Goal: Task Accomplishment & Management: Manage account settings

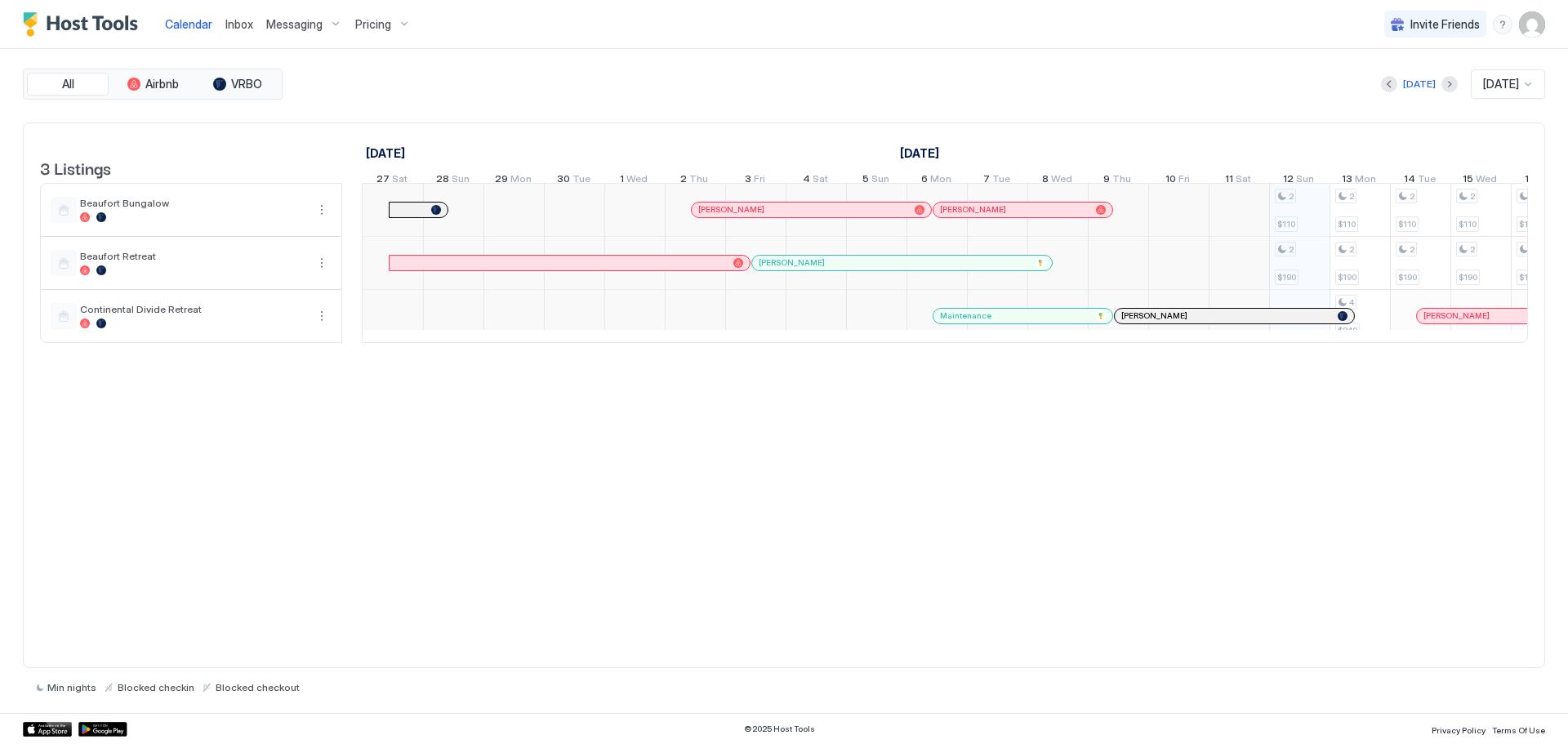
scroll to position [0, 907]
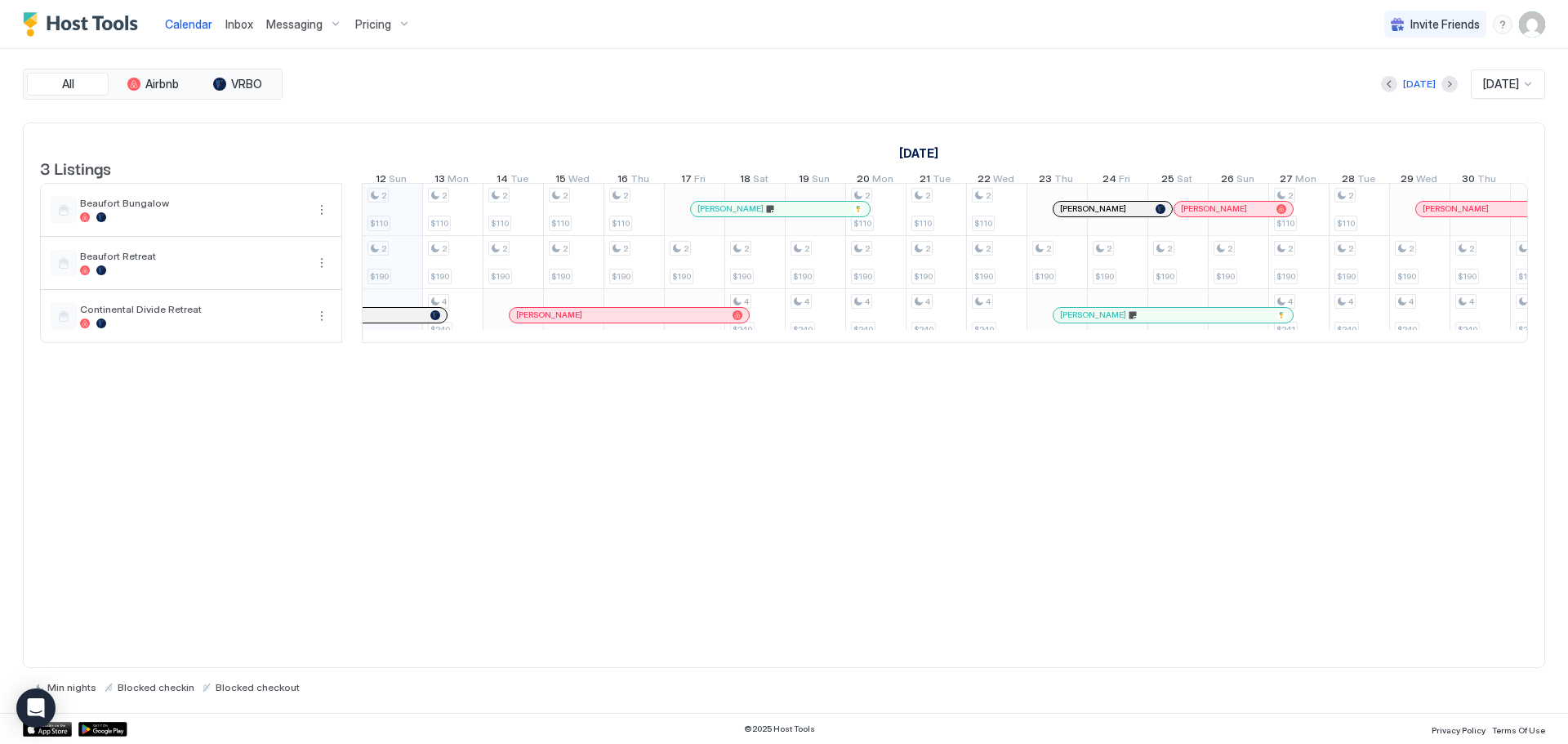
click at [387, 19] on span "Pricing" at bounding box center [374, 24] width 36 height 15
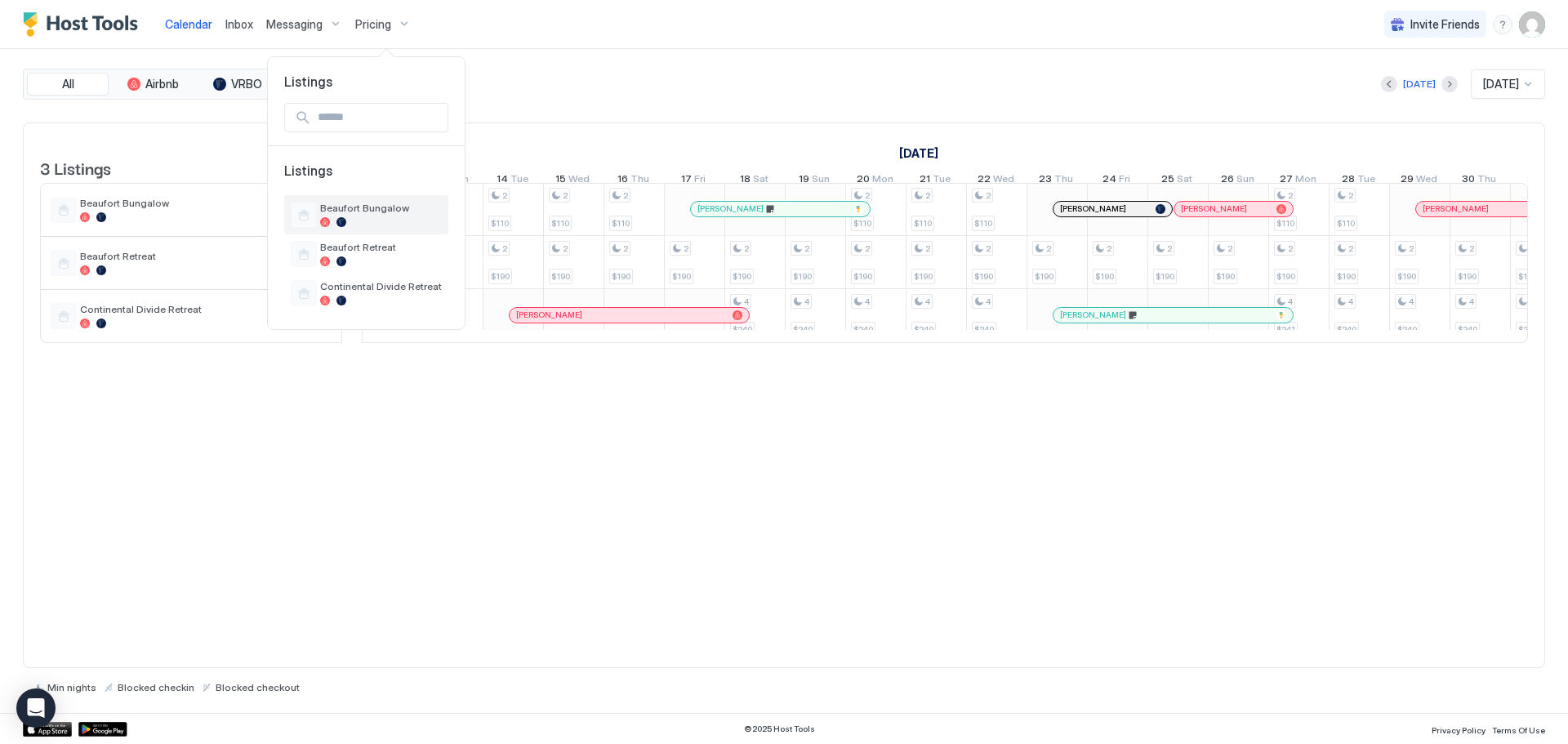
click at [352, 205] on span "Beaufort Bungalow" at bounding box center [381, 208] width 122 height 12
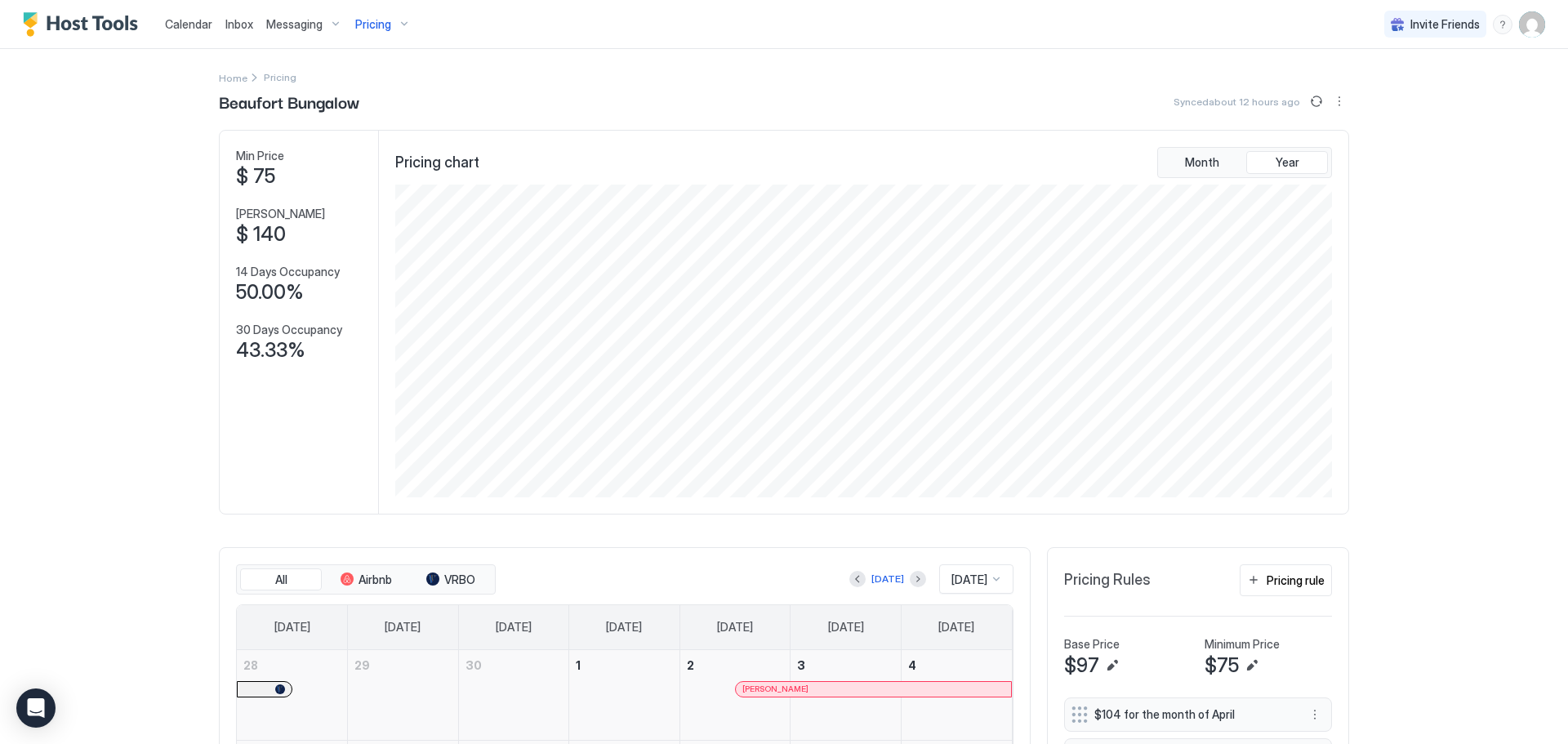
click at [1520, 22] on img "User profile" at bounding box center [1533, 24] width 26 height 26
click at [1406, 92] on div "Settings" at bounding box center [1429, 92] width 208 height 29
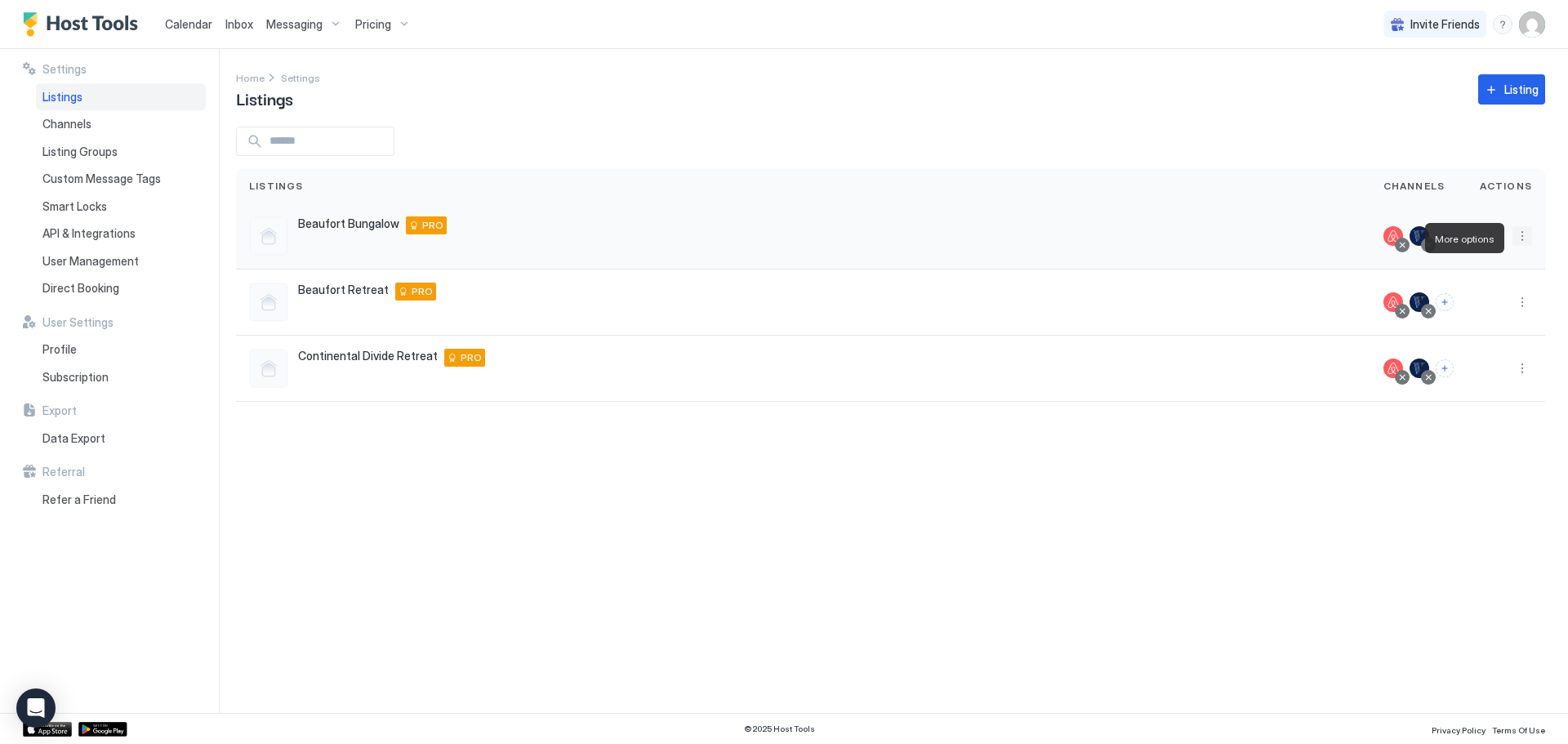
click at [1526, 242] on button "More options" at bounding box center [1522, 236] width 20 height 20
click at [1280, 478] on div at bounding box center [784, 372] width 1568 height 744
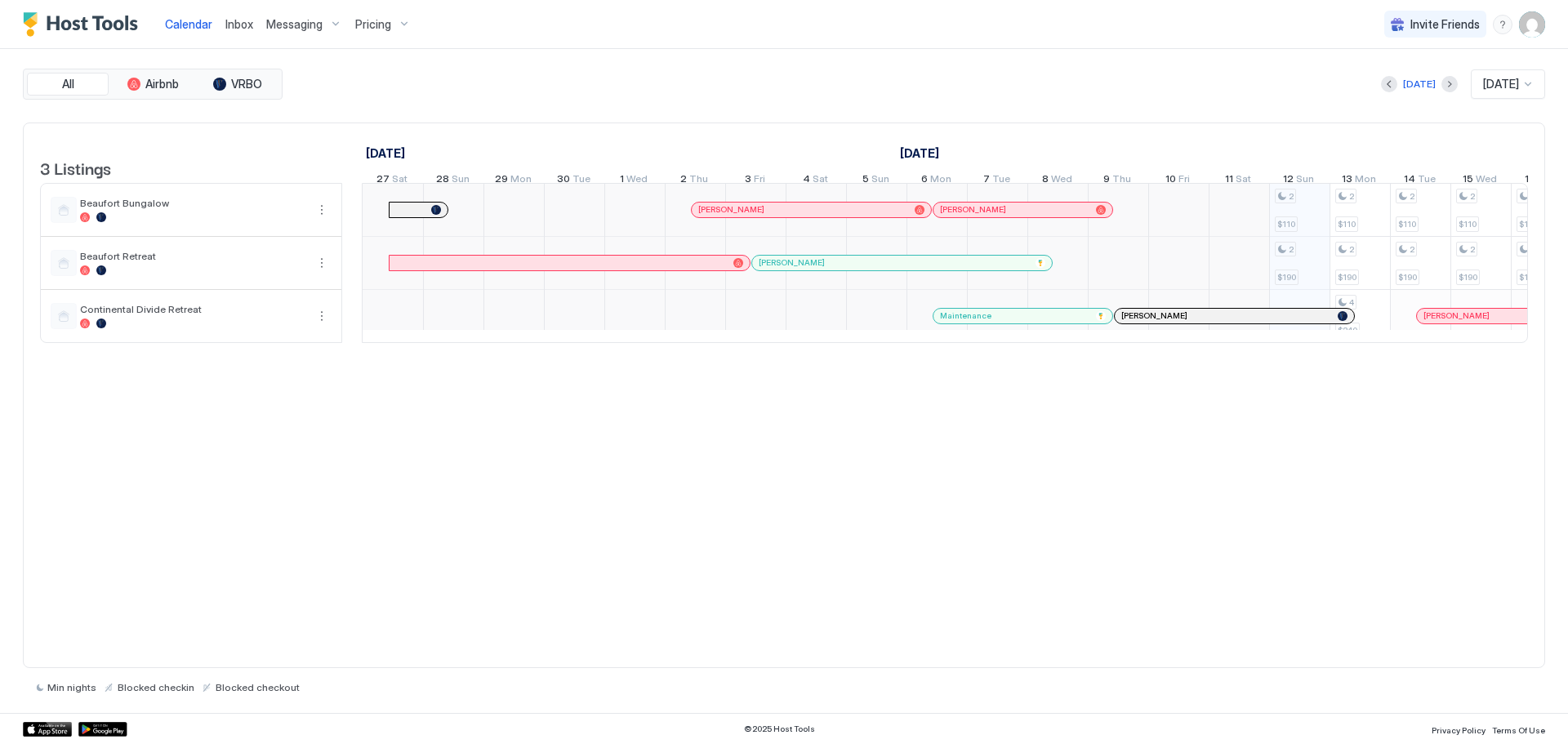
scroll to position [0, 907]
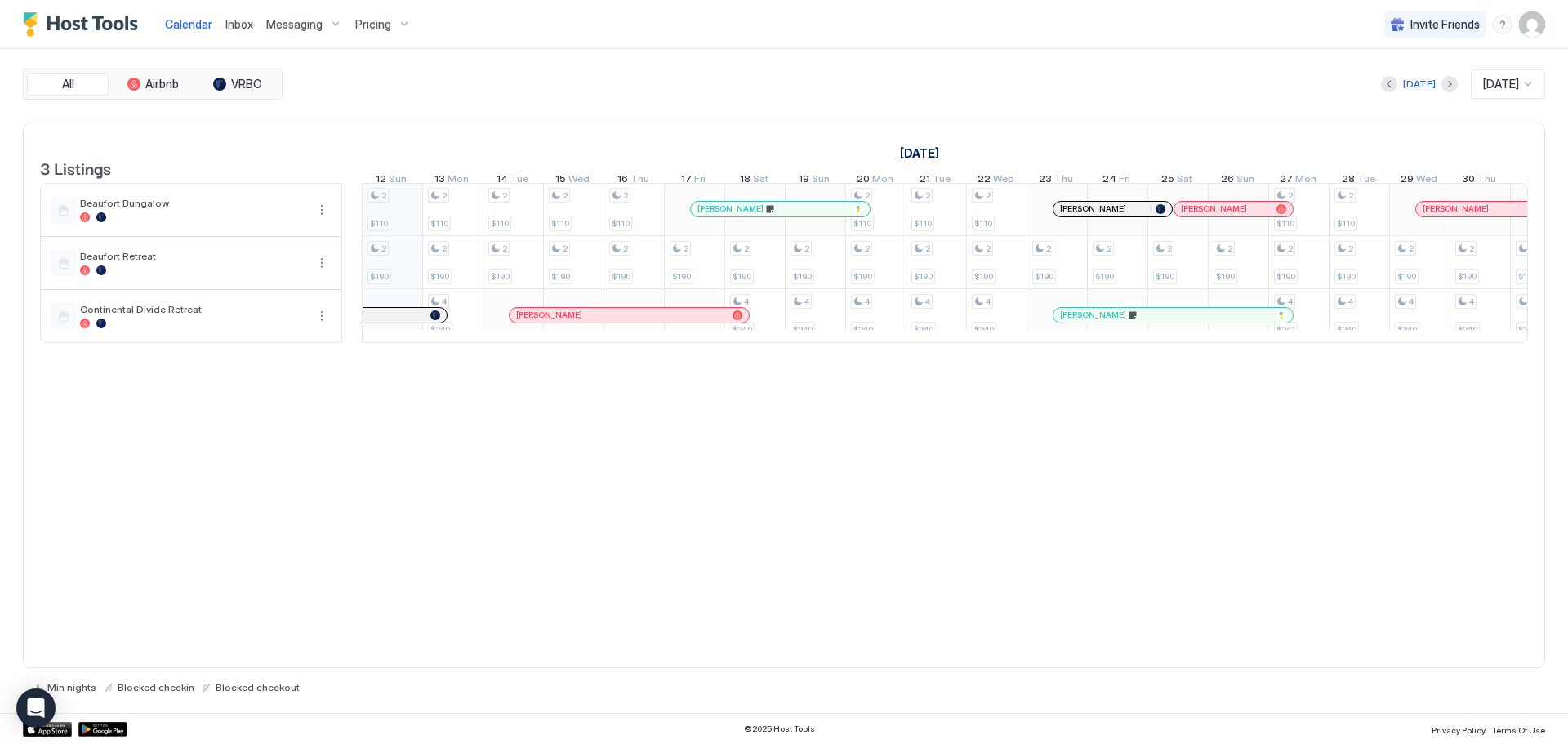
click at [365, 21] on span "Pricing" at bounding box center [374, 24] width 36 height 15
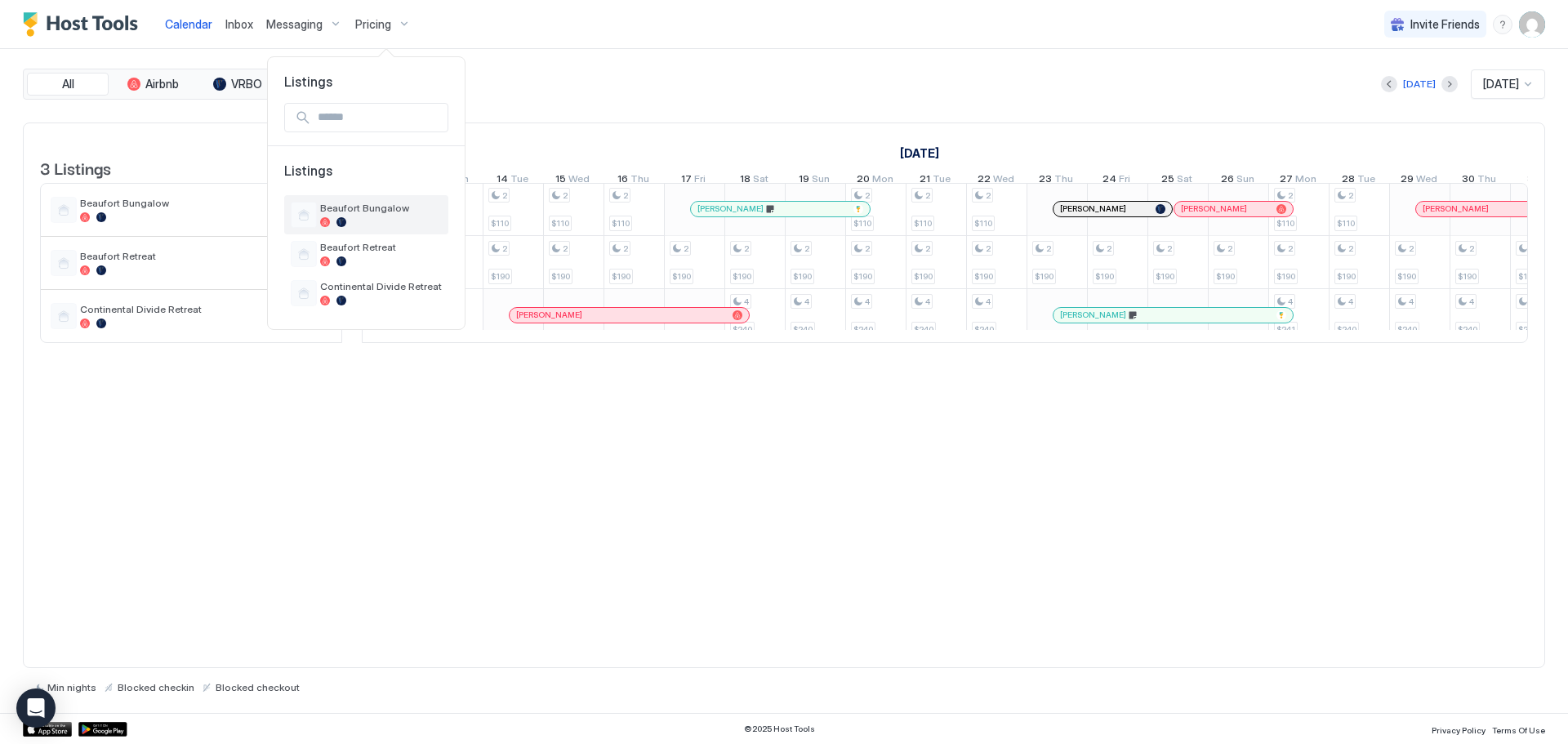
click at [359, 205] on span "Beaufort Bungalow" at bounding box center [381, 208] width 122 height 12
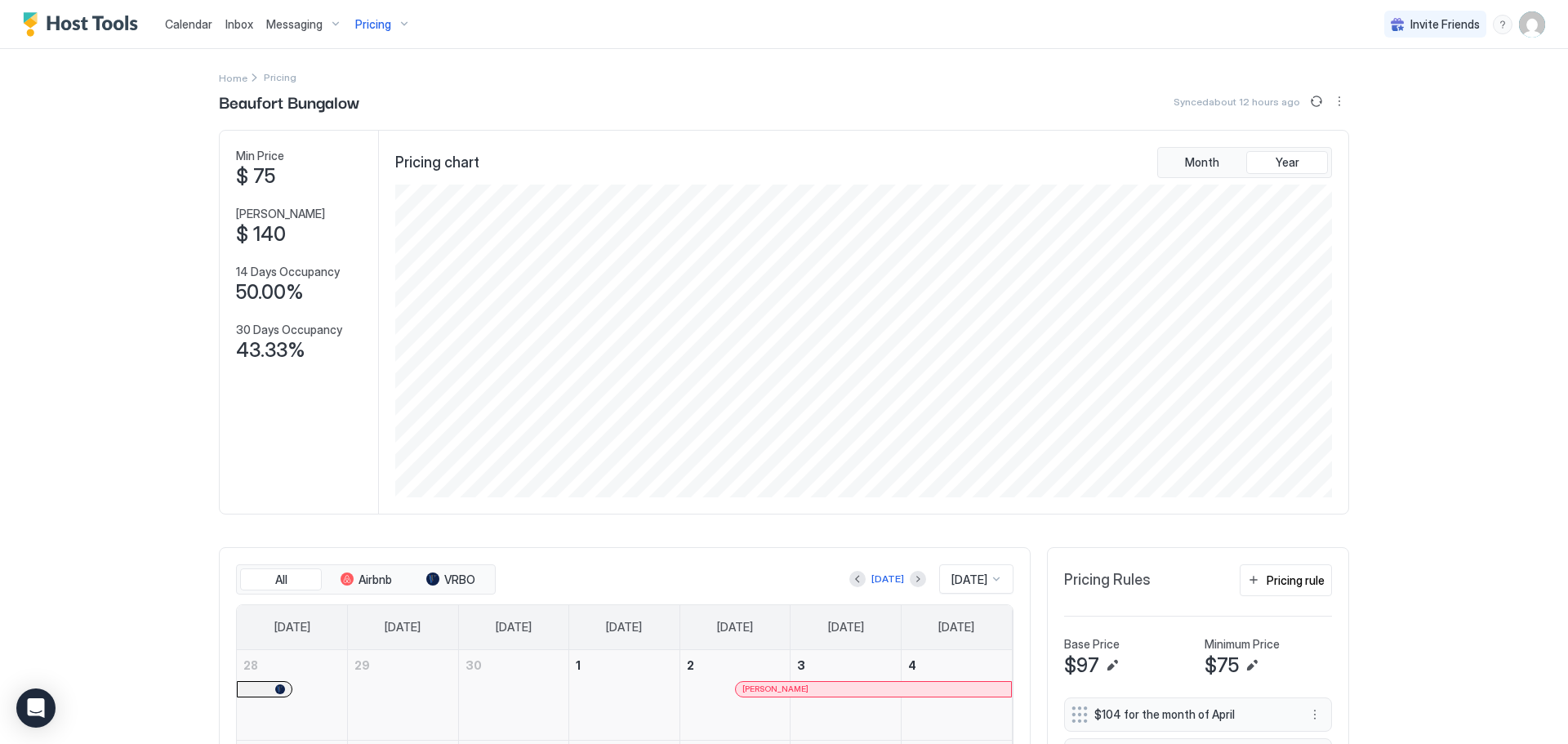
click at [1526, 11] on img "User profile" at bounding box center [1533, 24] width 26 height 26
click at [1421, 215] on div at bounding box center [784, 372] width 1568 height 744
click at [40, 705] on icon "Open Intercom Messenger" at bounding box center [35, 709] width 19 height 22
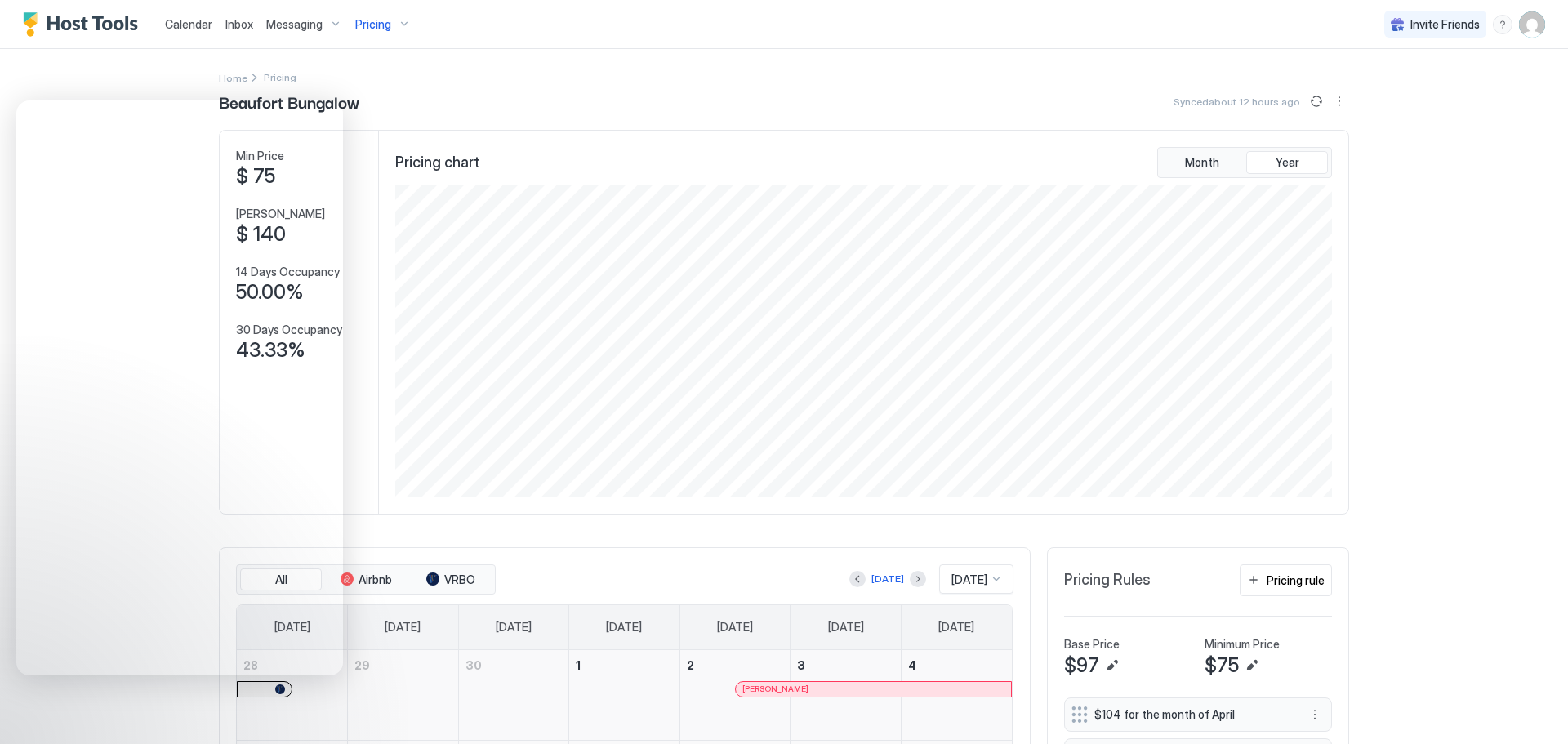
click at [1520, 13] on img "User profile" at bounding box center [1533, 24] width 26 height 26
click at [1377, 86] on span "Settings" at bounding box center [1373, 91] width 44 height 15
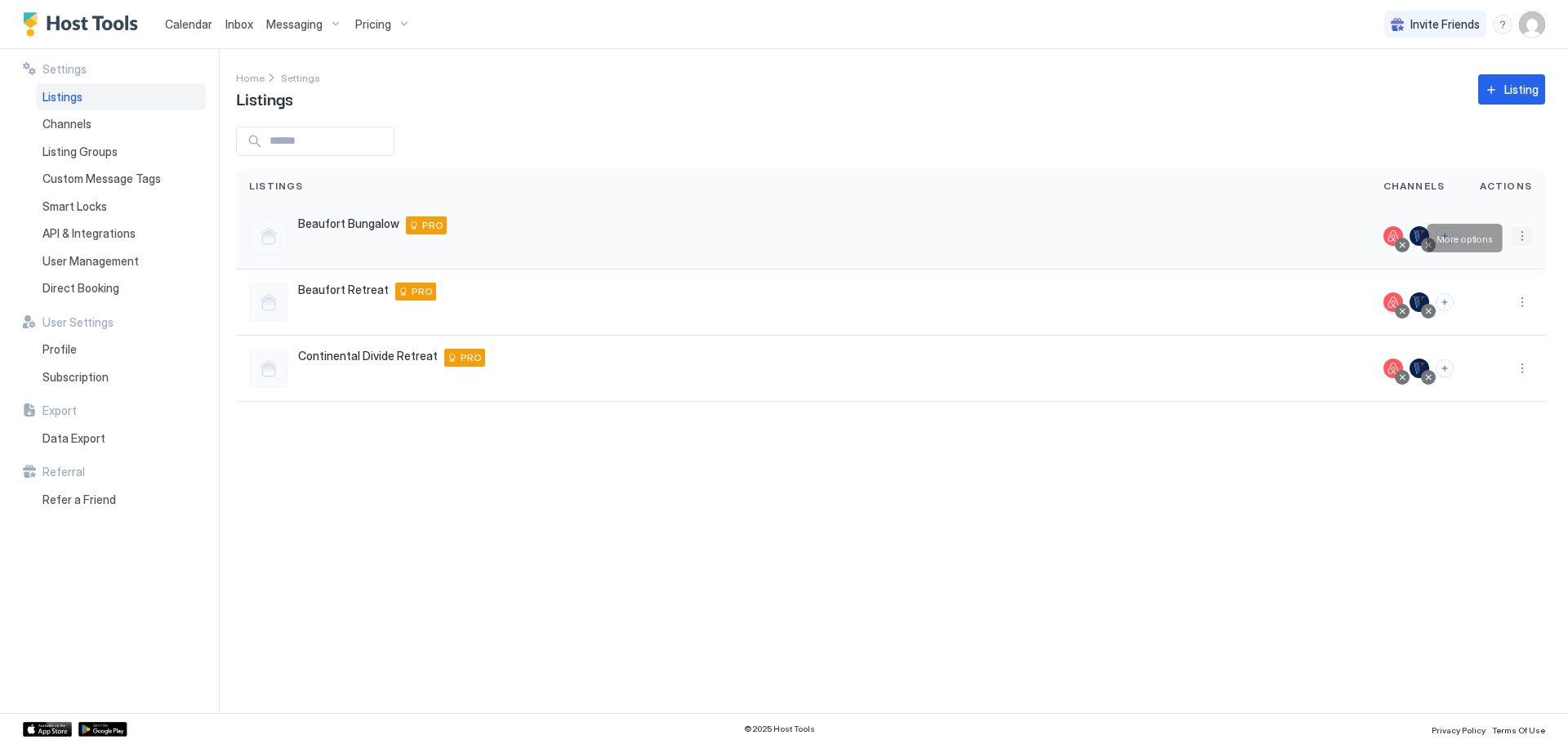
click at [1524, 230] on button "More options" at bounding box center [1522, 236] width 20 height 20
click at [1482, 312] on span "Listing Settings" at bounding box center [1486, 316] width 73 height 12
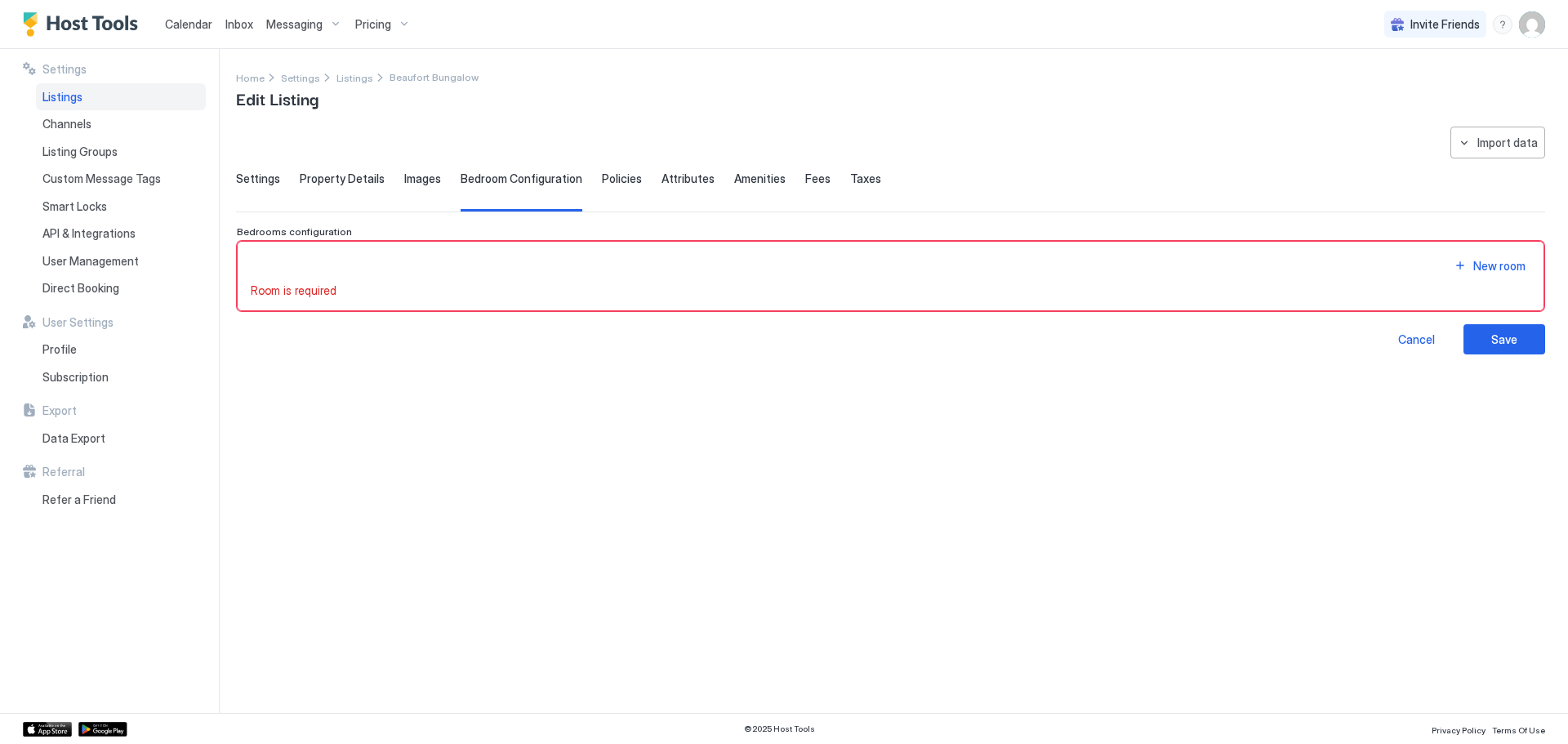
click at [250, 176] on span "Settings" at bounding box center [258, 178] width 44 height 15
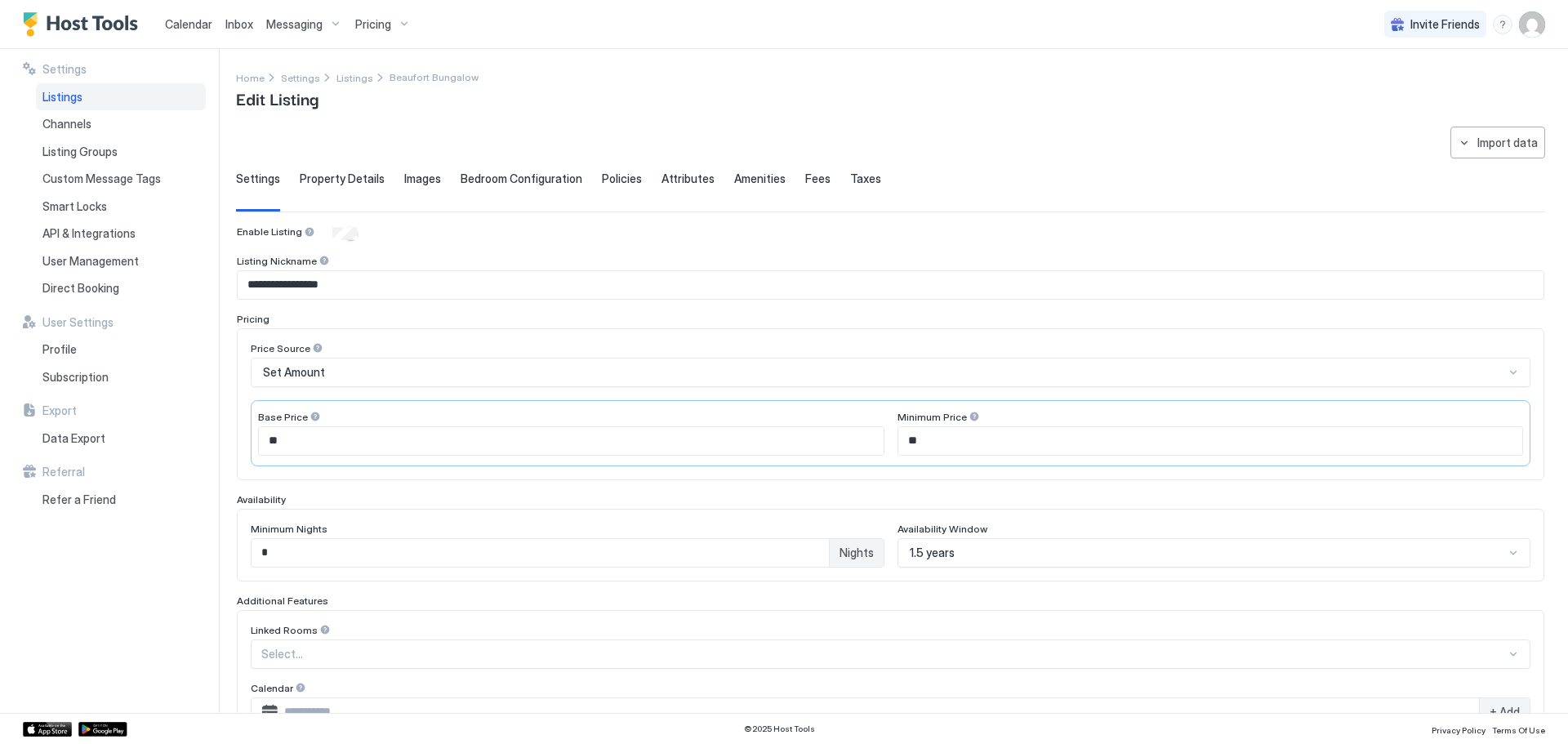
click at [538, 183] on span "Bedroom Configuration" at bounding box center [522, 178] width 122 height 15
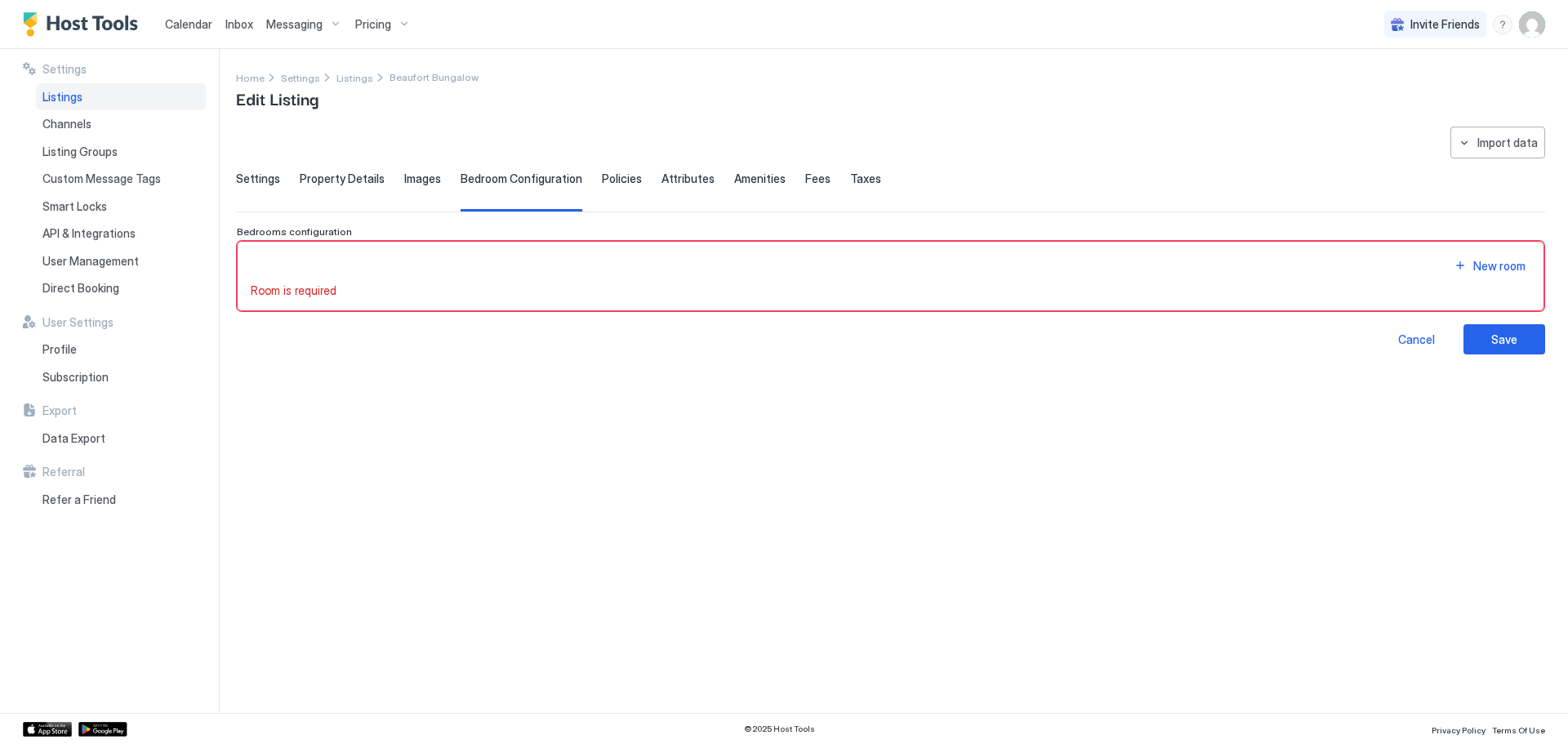
click at [611, 177] on span "Policies" at bounding box center [622, 178] width 40 height 15
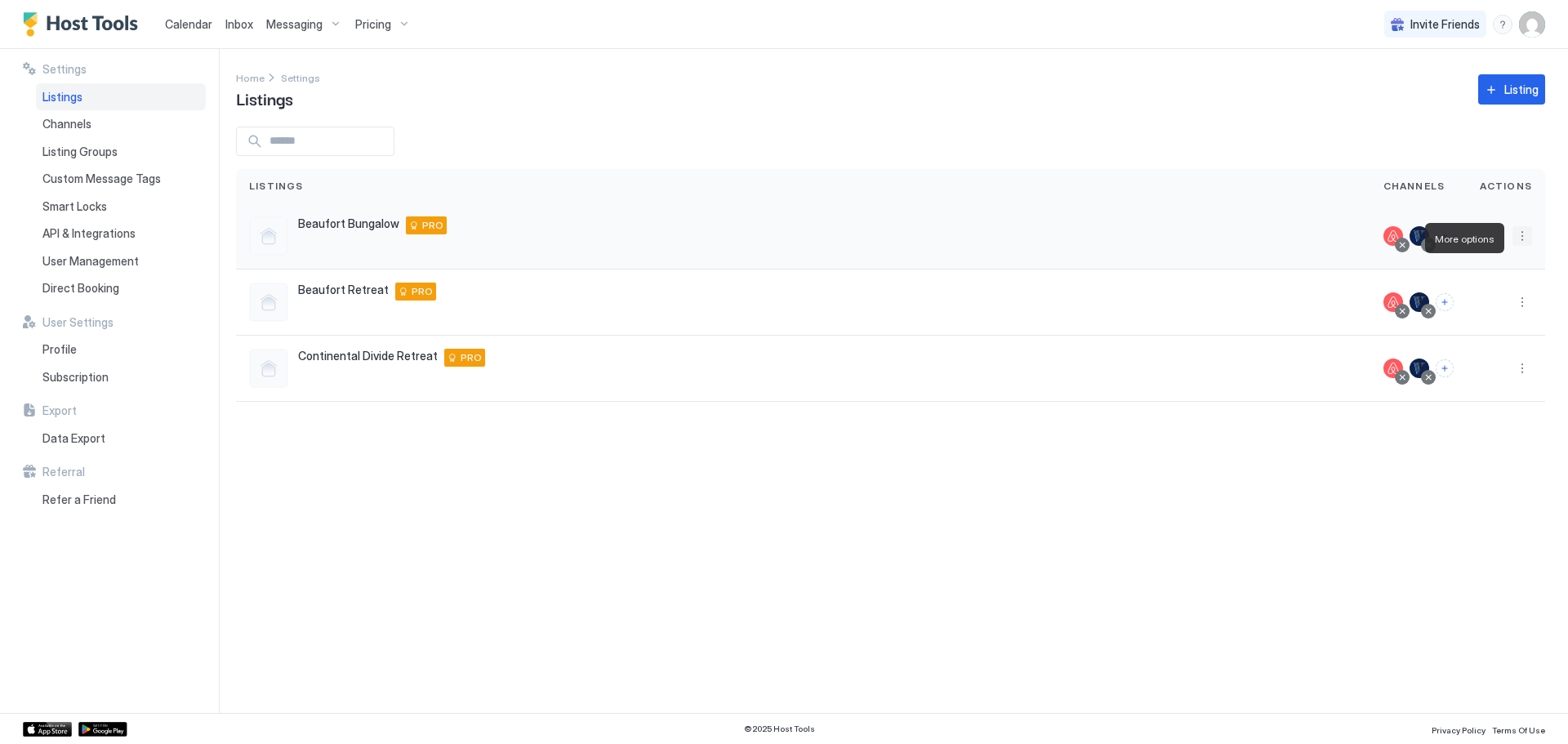
click at [1521, 236] on button "More options" at bounding box center [1522, 236] width 20 height 20
click at [1488, 311] on span "Listing Settings" at bounding box center [1486, 316] width 73 height 12
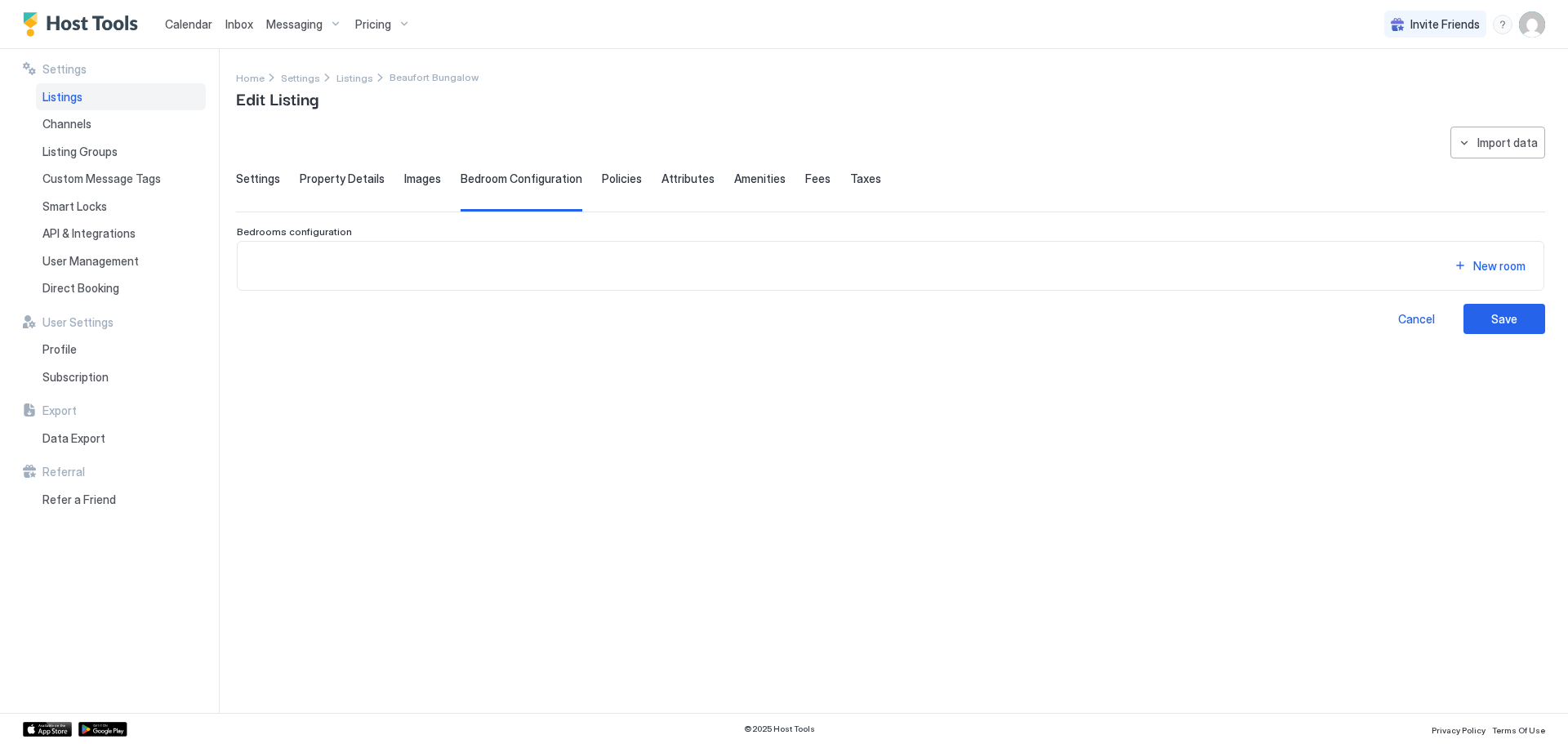
click at [253, 177] on span "Settings" at bounding box center [258, 178] width 44 height 15
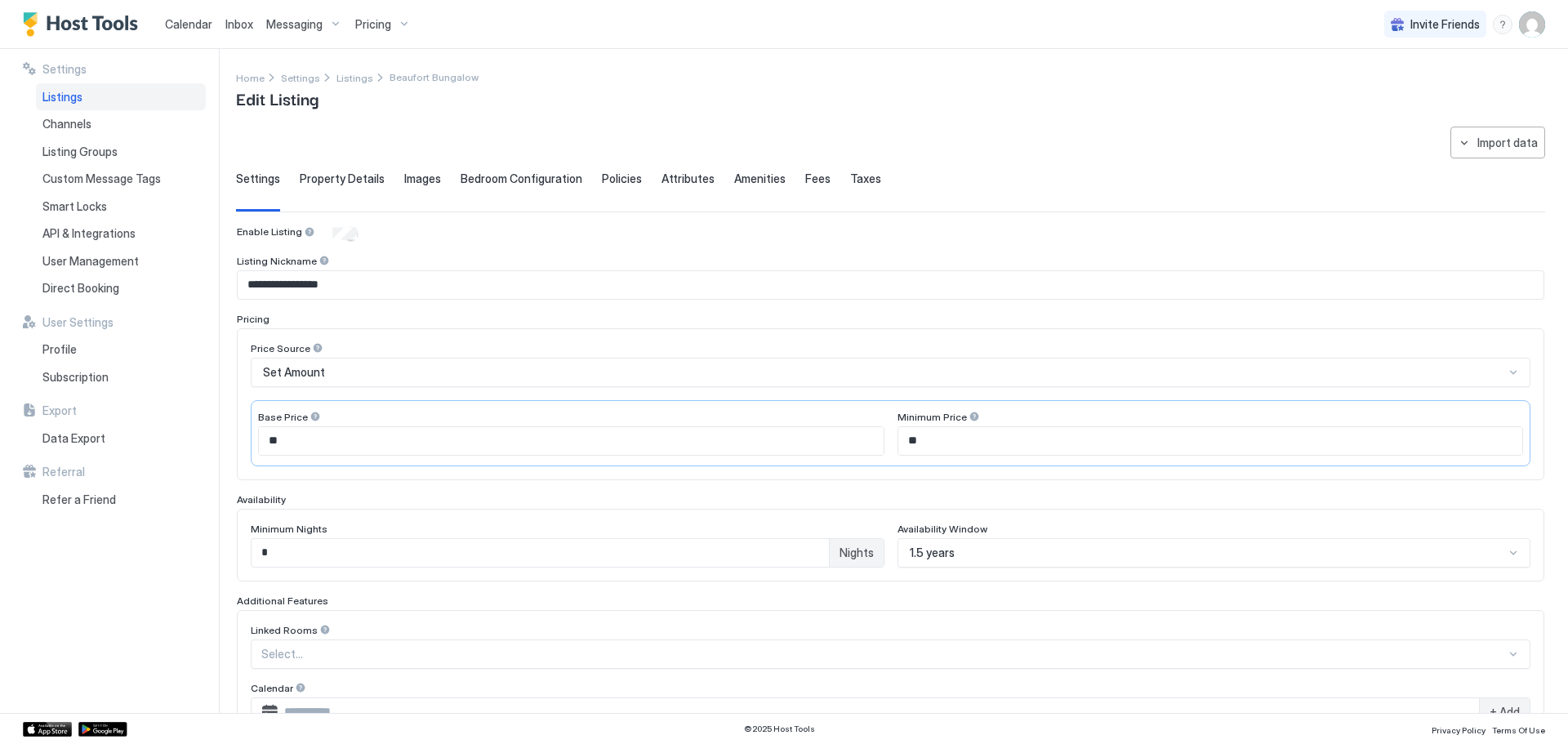
click at [850, 182] on span "Taxes" at bounding box center [866, 178] width 31 height 15
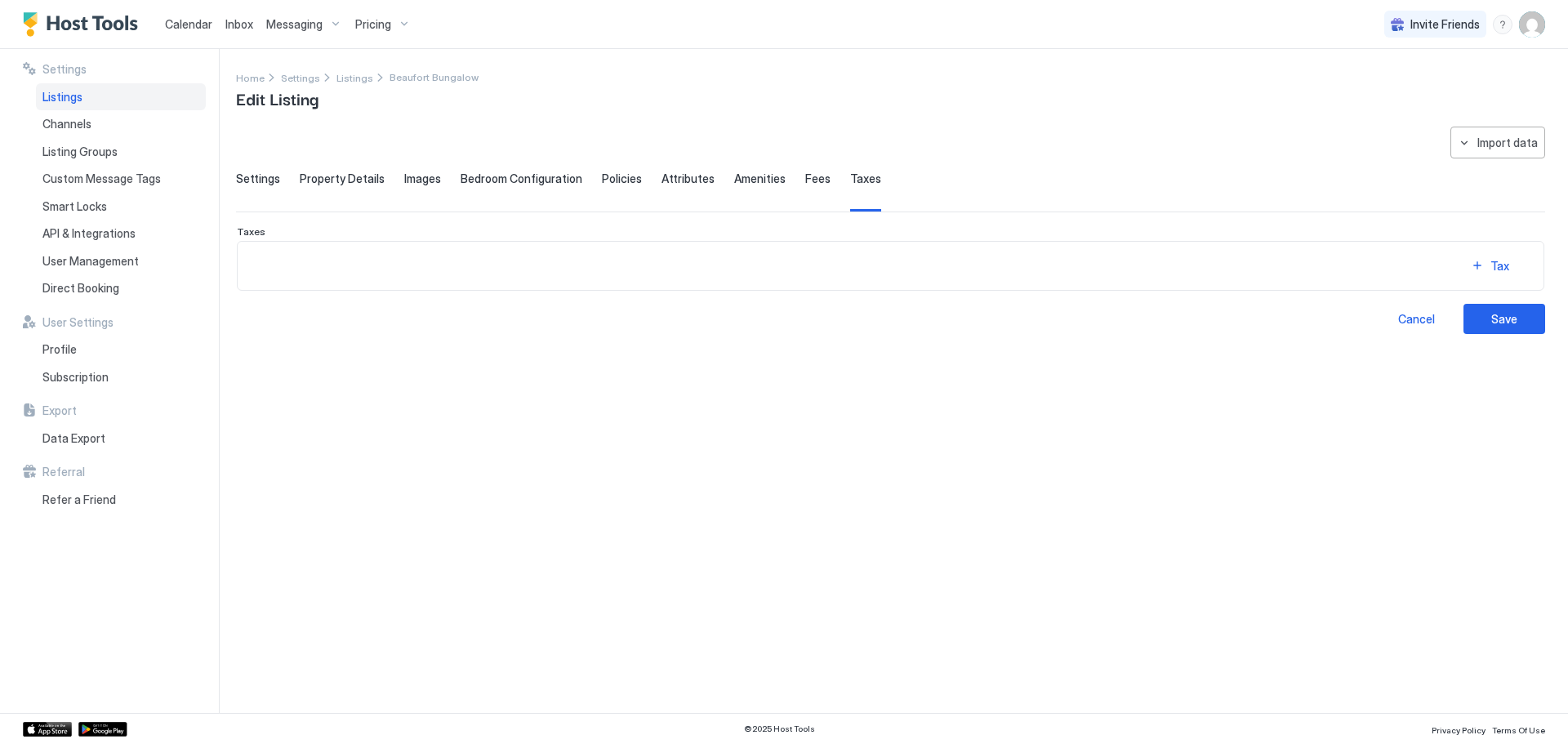
click at [805, 179] on span "Fees" at bounding box center [817, 178] width 25 height 15
click at [741, 178] on span "Amenities" at bounding box center [760, 178] width 52 height 15
click at [666, 183] on span "Attributes" at bounding box center [688, 178] width 53 height 15
click at [604, 179] on span "Policies" at bounding box center [622, 178] width 40 height 15
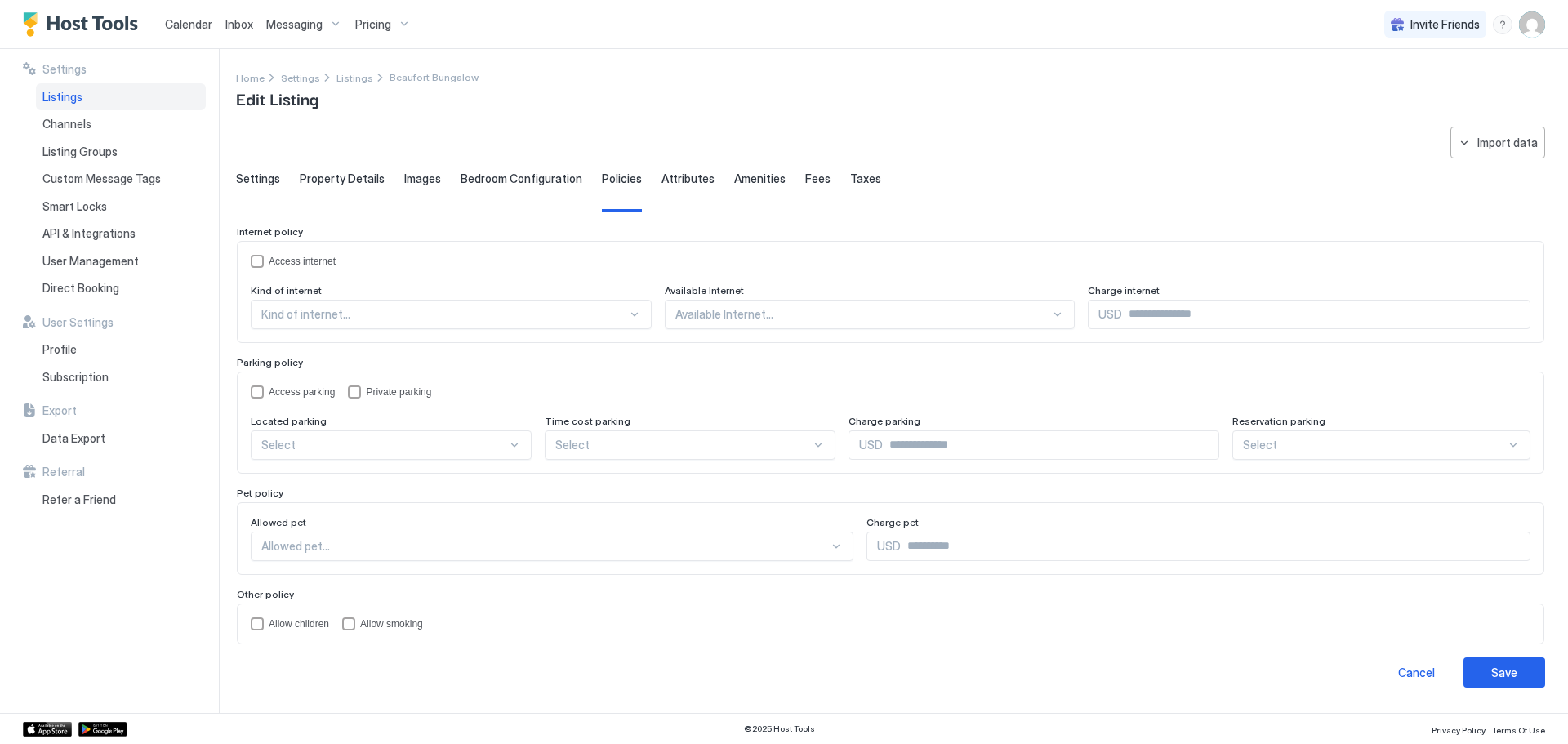
scroll to position [3, 0]
click at [256, 625] on div "childrenAllowed" at bounding box center [257, 624] width 13 height 13
click at [830, 543] on div at bounding box center [836, 546] width 13 height 13
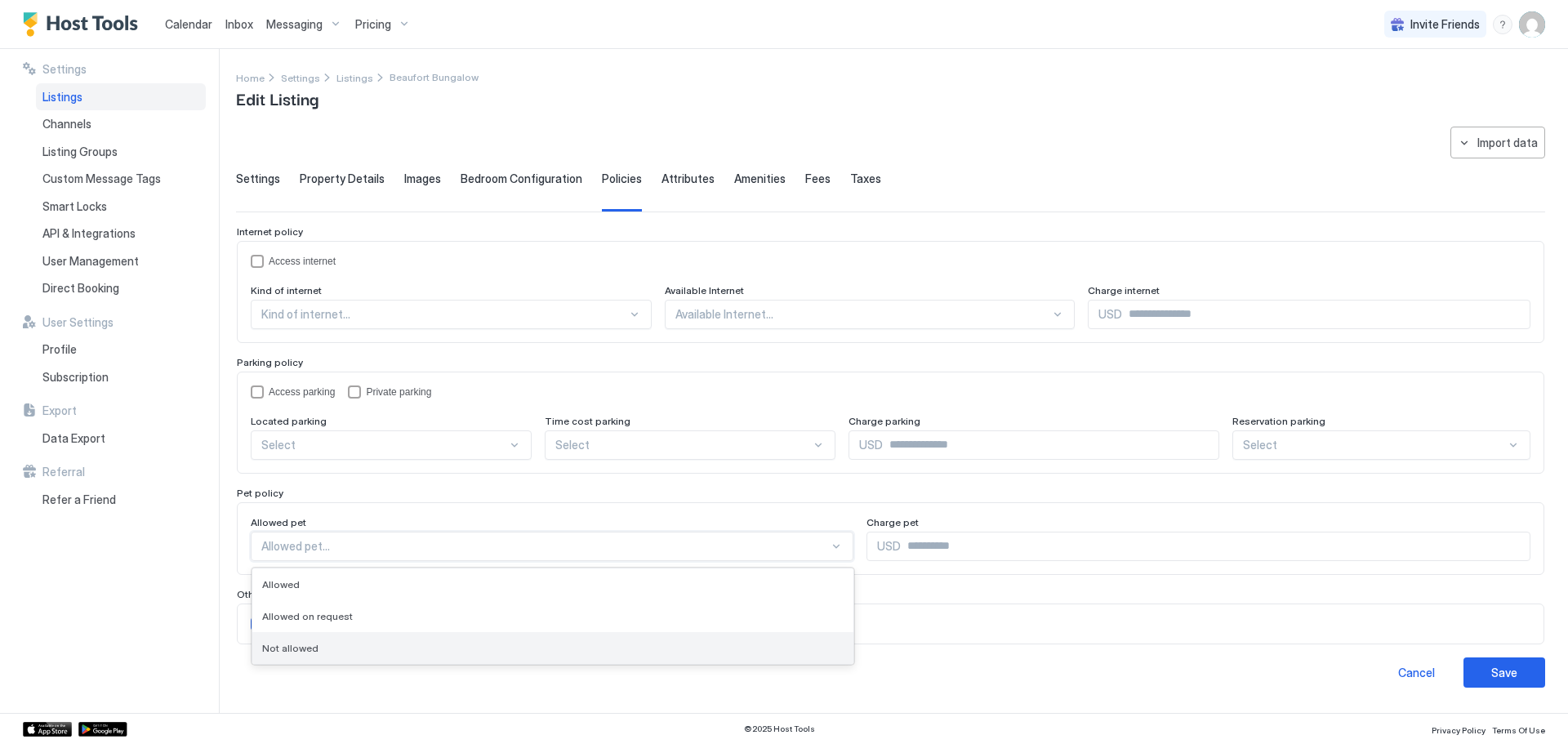
click at [451, 645] on div "Not allowed" at bounding box center [553, 648] width 582 height 12
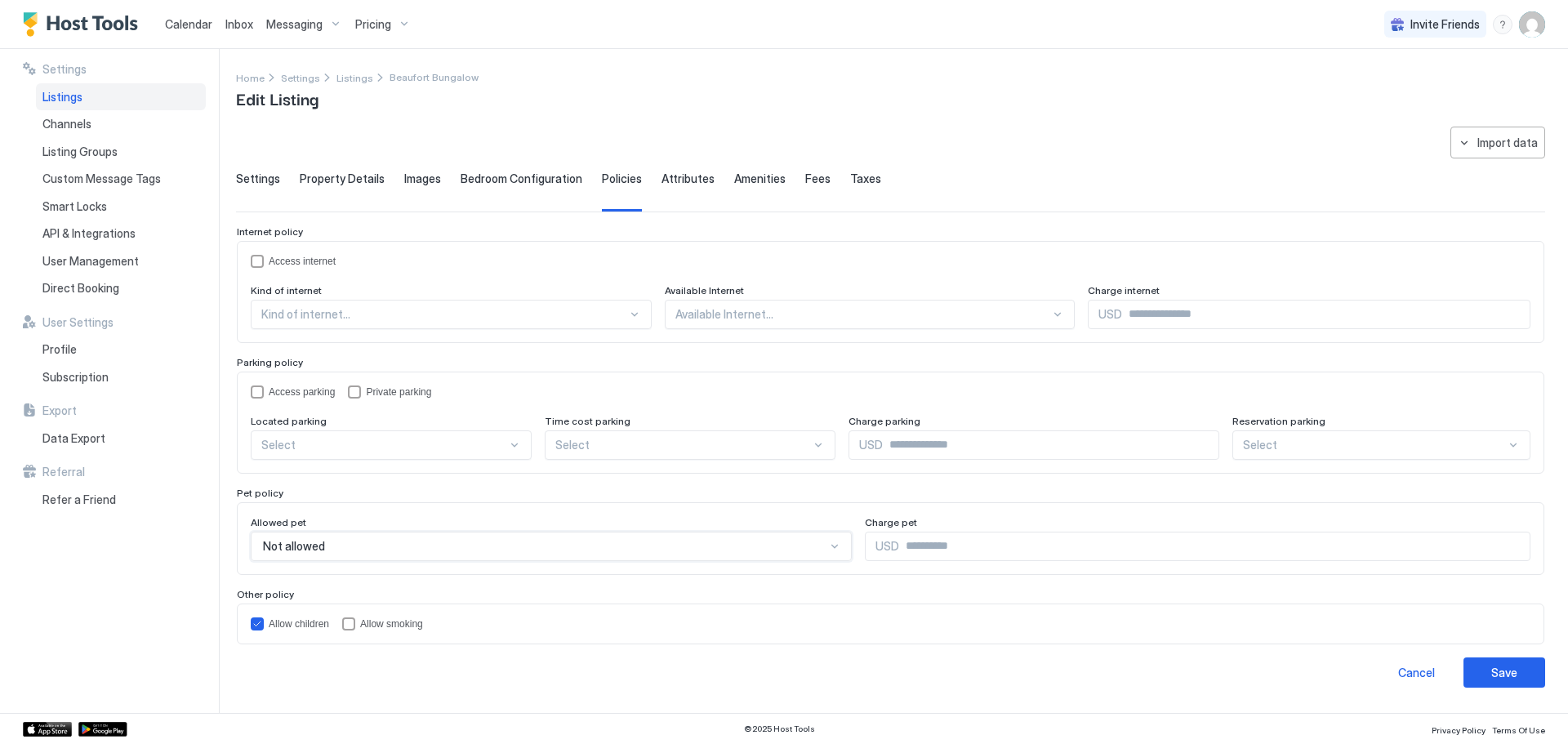
click at [338, 439] on div at bounding box center [384, 445] width 246 height 15
click at [310, 474] on div "On Site" at bounding box center [392, 483] width 279 height 32
click at [1492, 670] on div "Save" at bounding box center [1505, 673] width 26 height 17
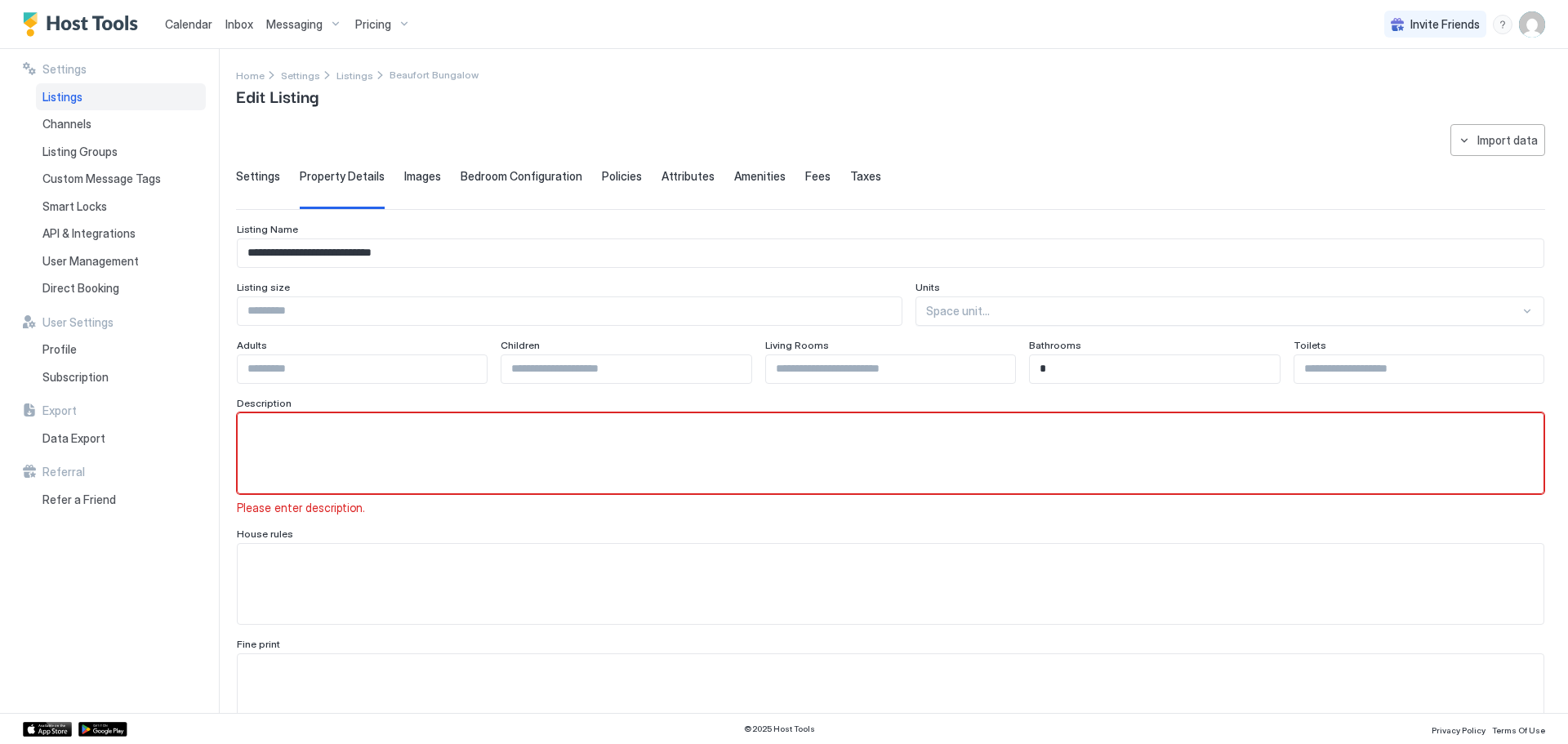
scroll to position [24, 0]
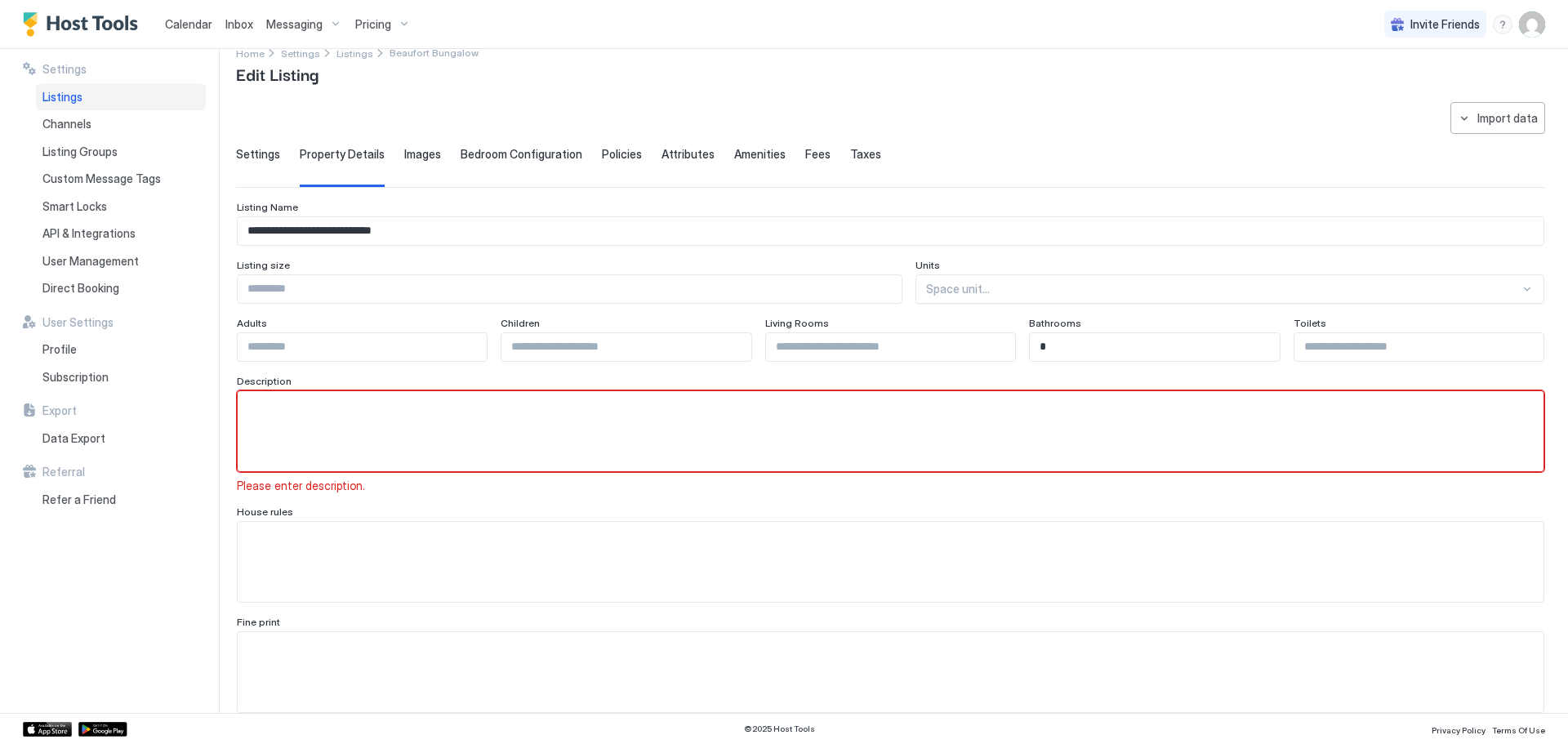
click at [249, 153] on span "Settings" at bounding box center [258, 154] width 44 height 15
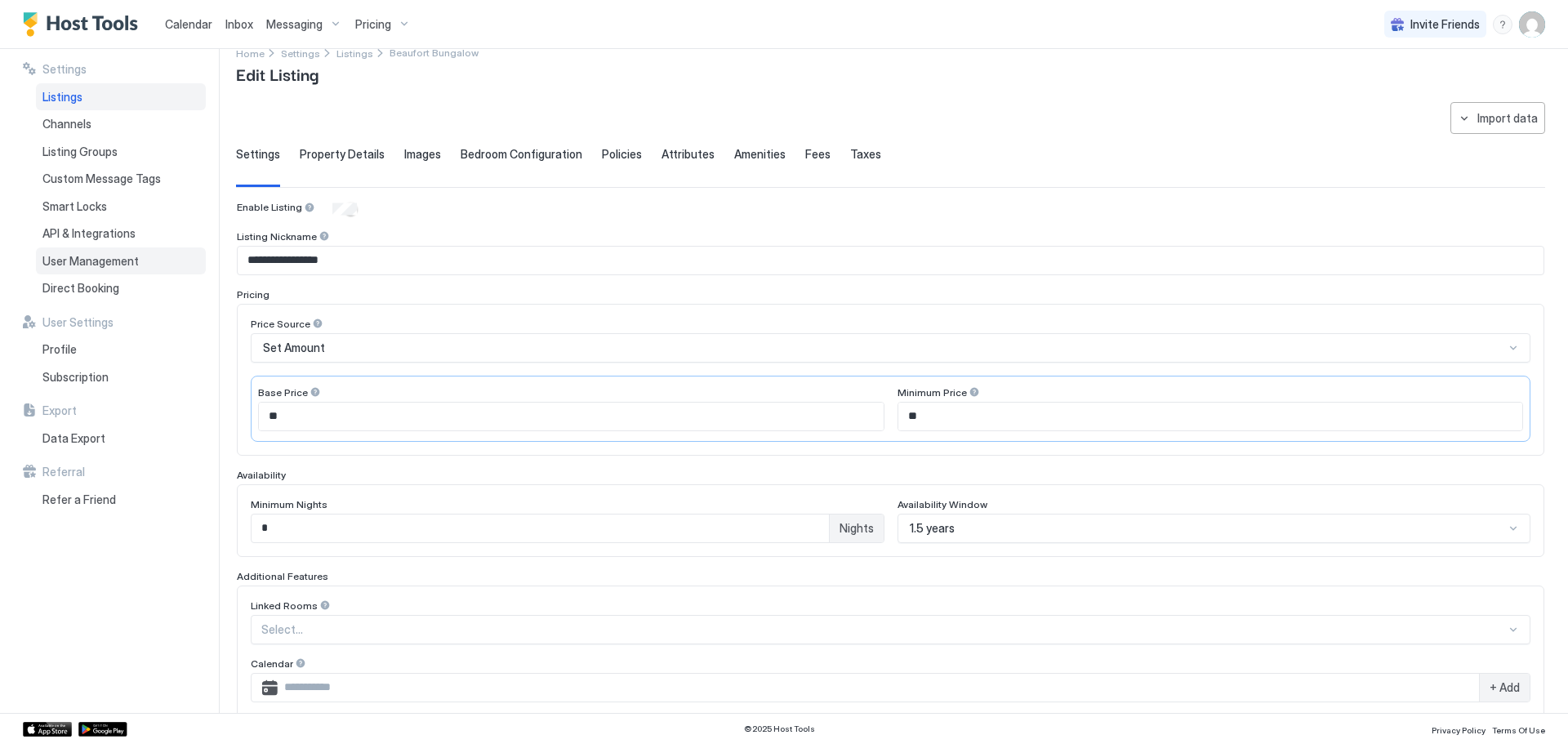
click at [87, 259] on span "User Management" at bounding box center [90, 261] width 96 height 15
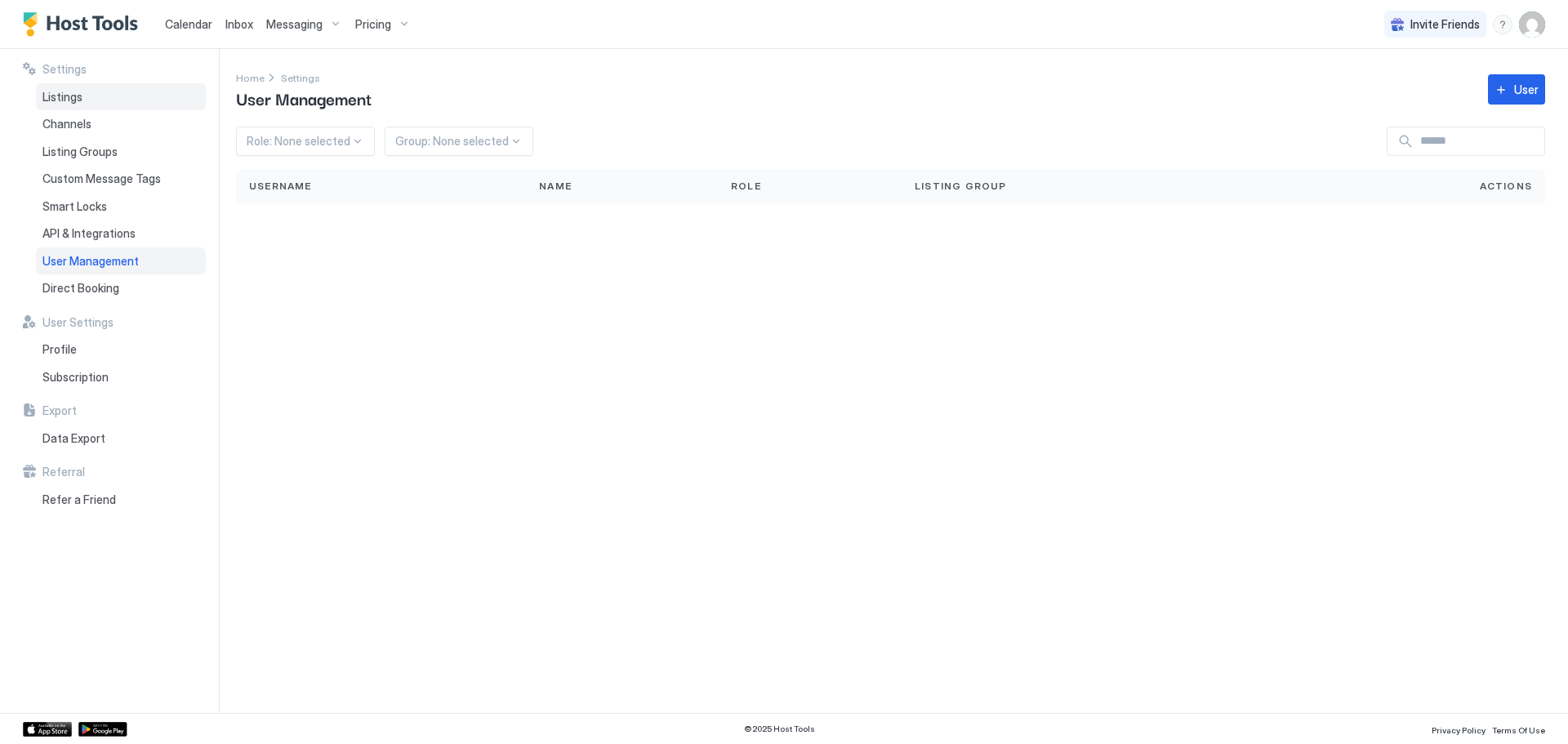
click at [54, 93] on span "Listings" at bounding box center [62, 97] width 40 height 15
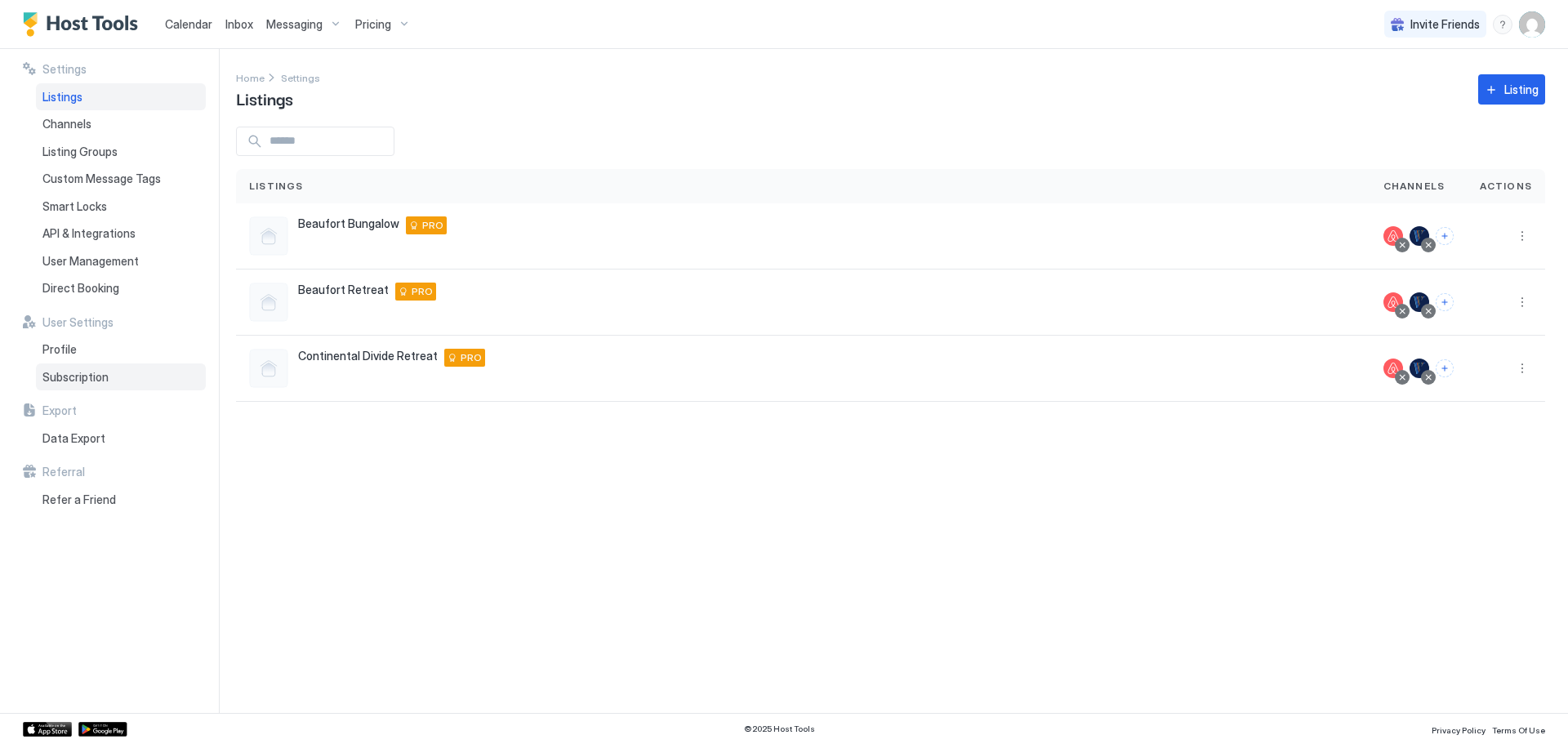
click at [79, 373] on span "Subscription" at bounding box center [75, 377] width 67 height 15
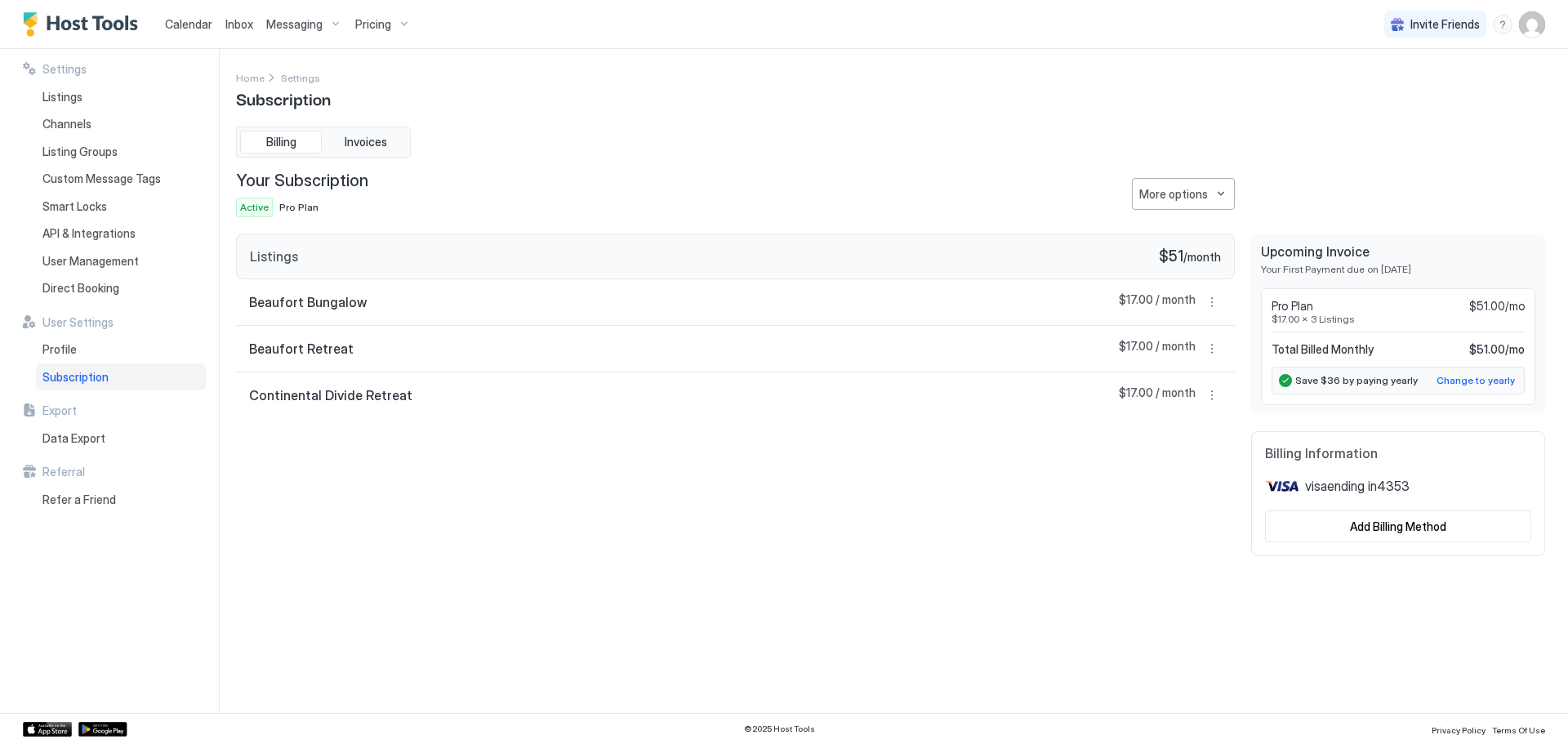
click at [1528, 19] on img "User profile" at bounding box center [1533, 24] width 26 height 26
click at [1262, 74] on div at bounding box center [784, 372] width 1568 height 744
click at [185, 16] on link "Calendar" at bounding box center [189, 24] width 48 height 17
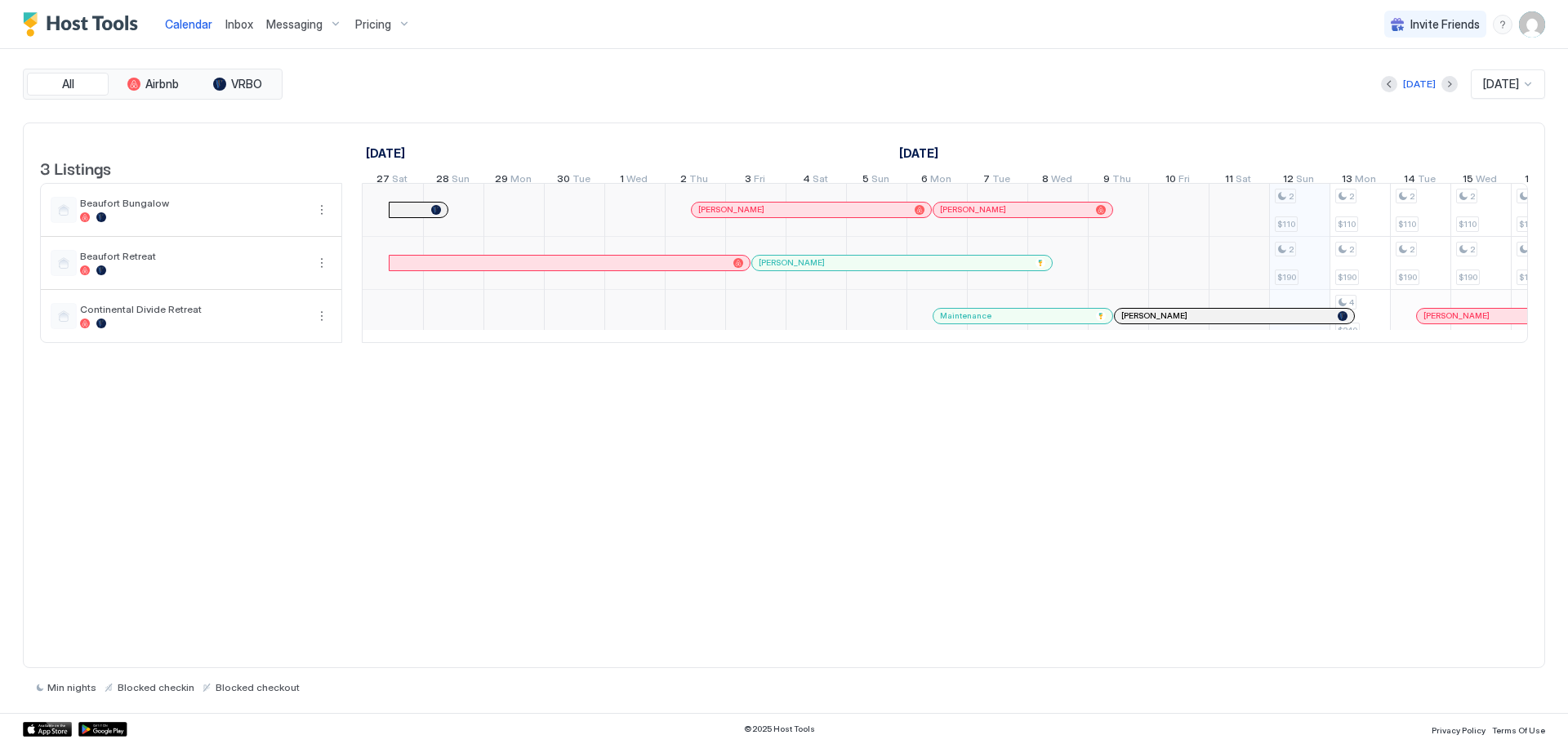
scroll to position [0, 907]
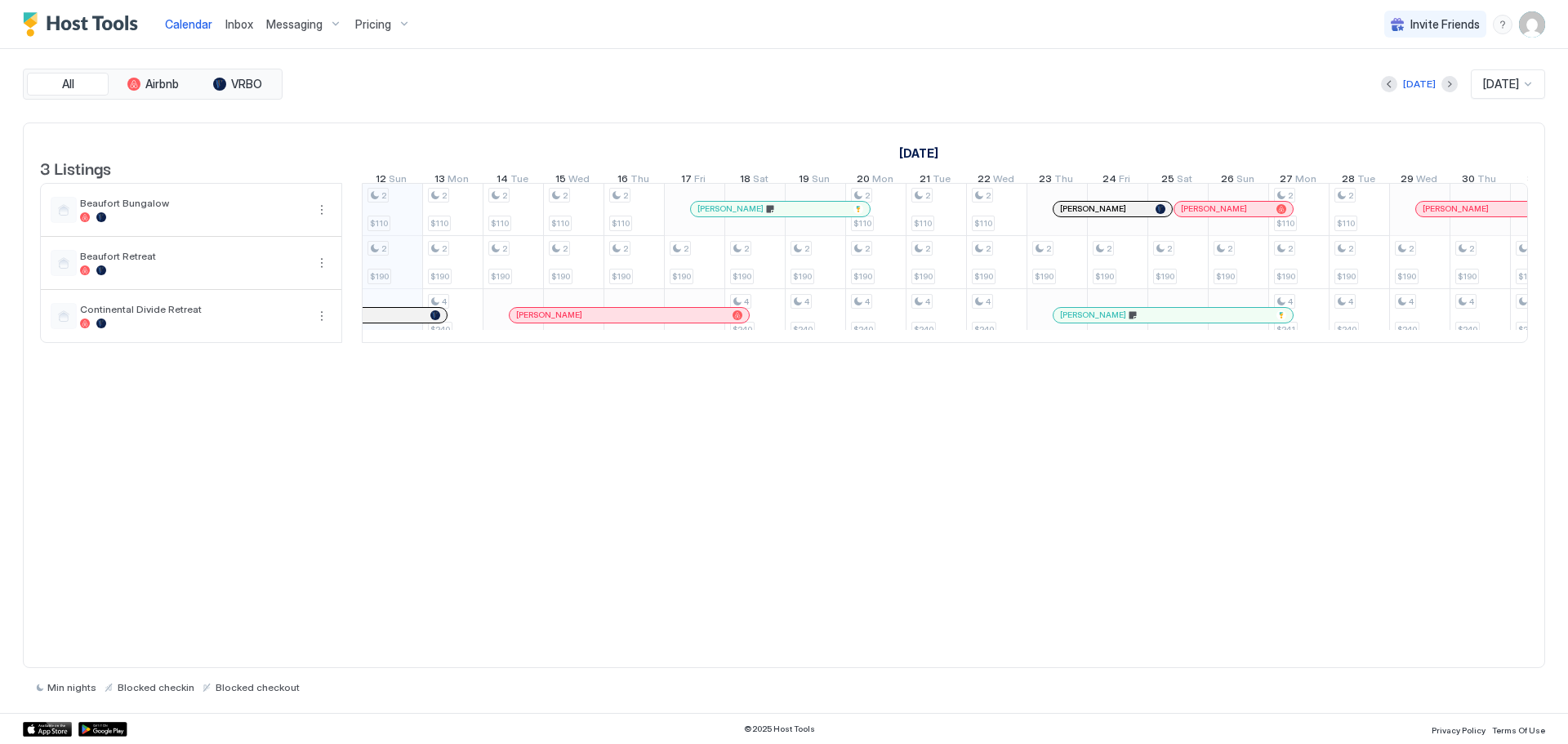
click at [1531, 20] on img "User profile" at bounding box center [1533, 24] width 26 height 26
click at [1495, 22] on div at bounding box center [784, 372] width 1568 height 744
click at [1500, 20] on div "menu" at bounding box center [1503, 24] width 20 height 20
click at [1360, 42] on span "Help Center" at bounding box center [1362, 48] width 63 height 15
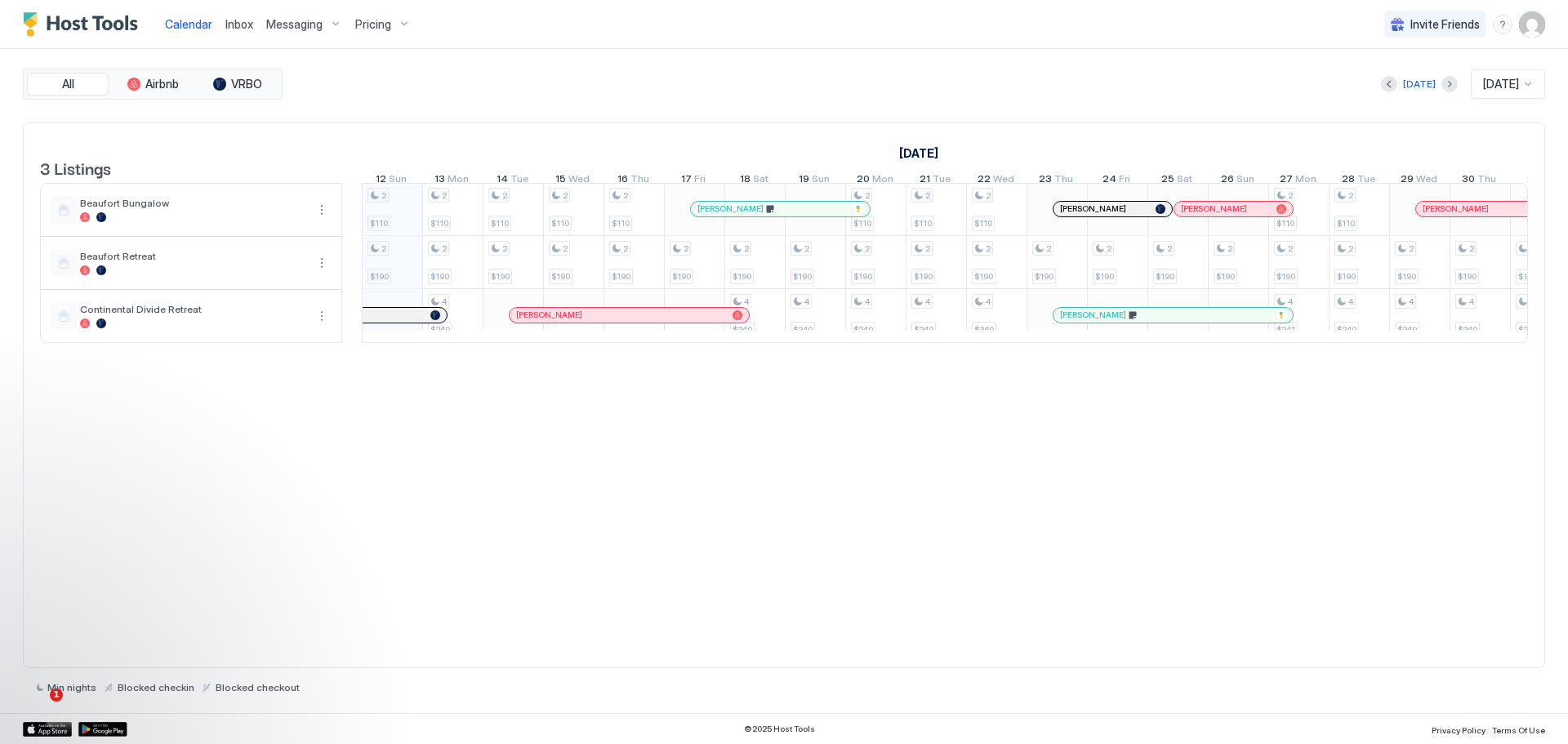
click at [1532, 17] on img "User profile" at bounding box center [1533, 24] width 26 height 26
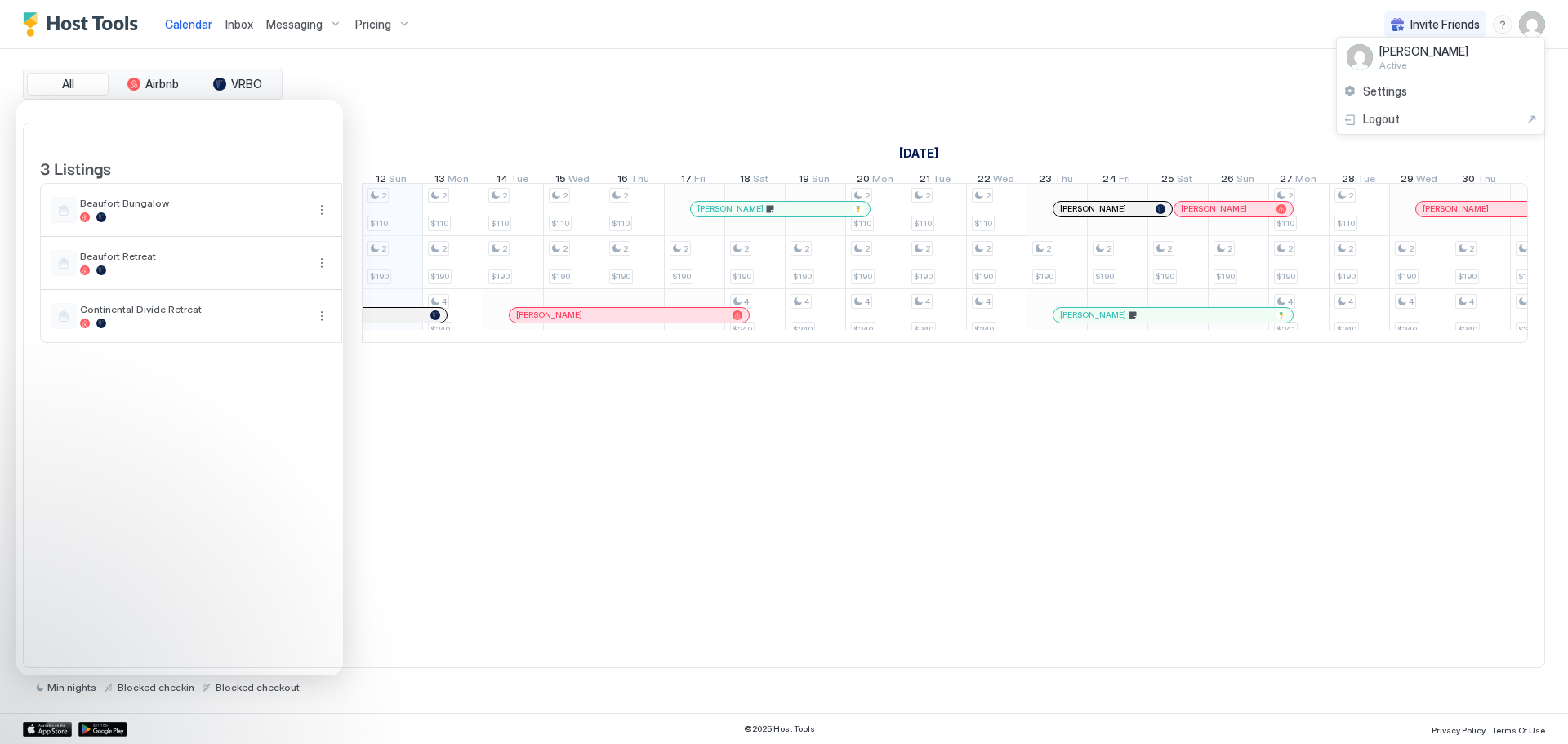
click at [1500, 18] on div at bounding box center [784, 372] width 1568 height 744
click at [1498, 18] on div "menu" at bounding box center [1503, 24] width 20 height 20
click at [1352, 48] on span "Help Center" at bounding box center [1362, 48] width 63 height 15
click at [1530, 22] on img "User profile" at bounding box center [1533, 24] width 26 height 26
click at [1381, 87] on span "Settings" at bounding box center [1385, 91] width 44 height 15
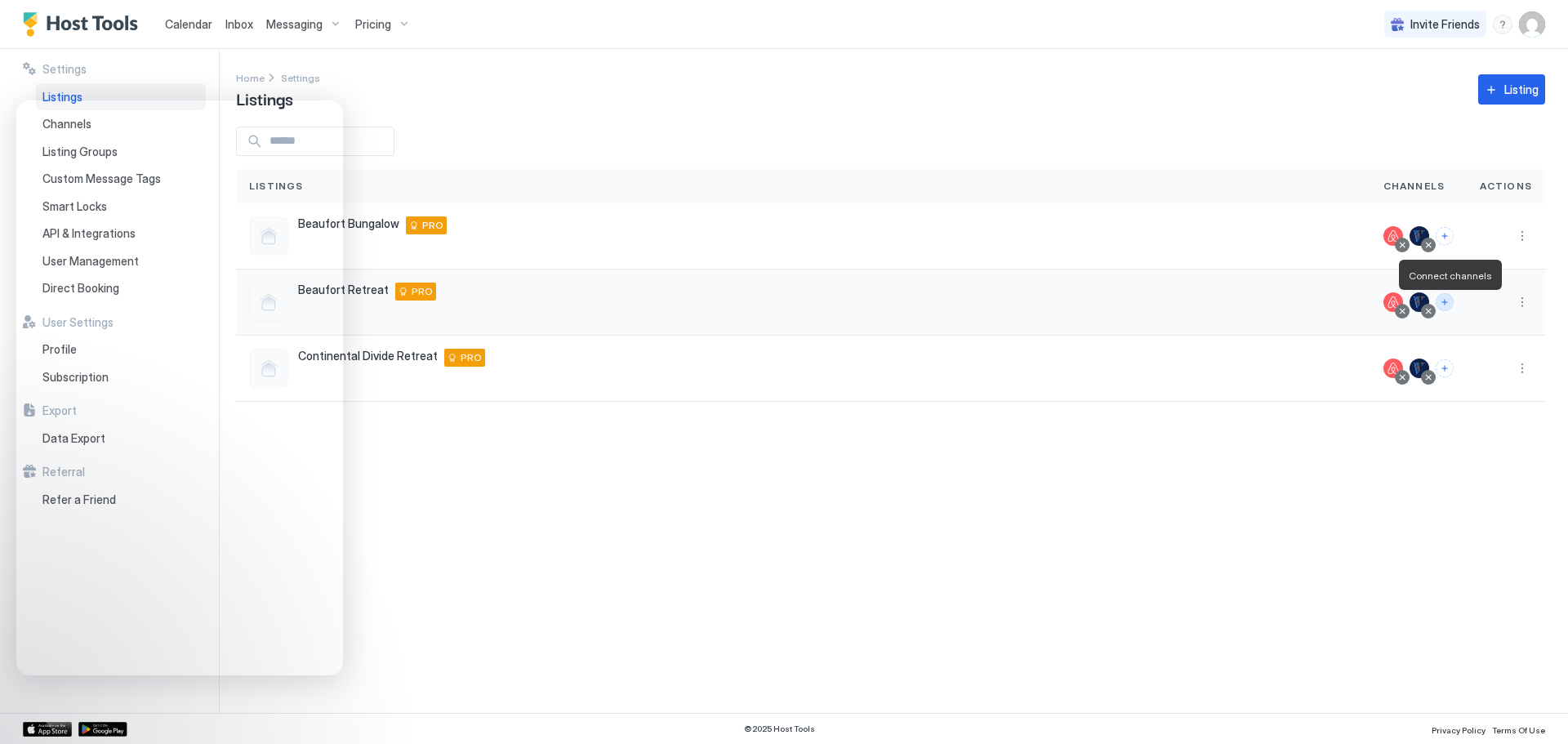
click at [1449, 305] on button "Connect channels" at bounding box center [1444, 302] width 18 height 18
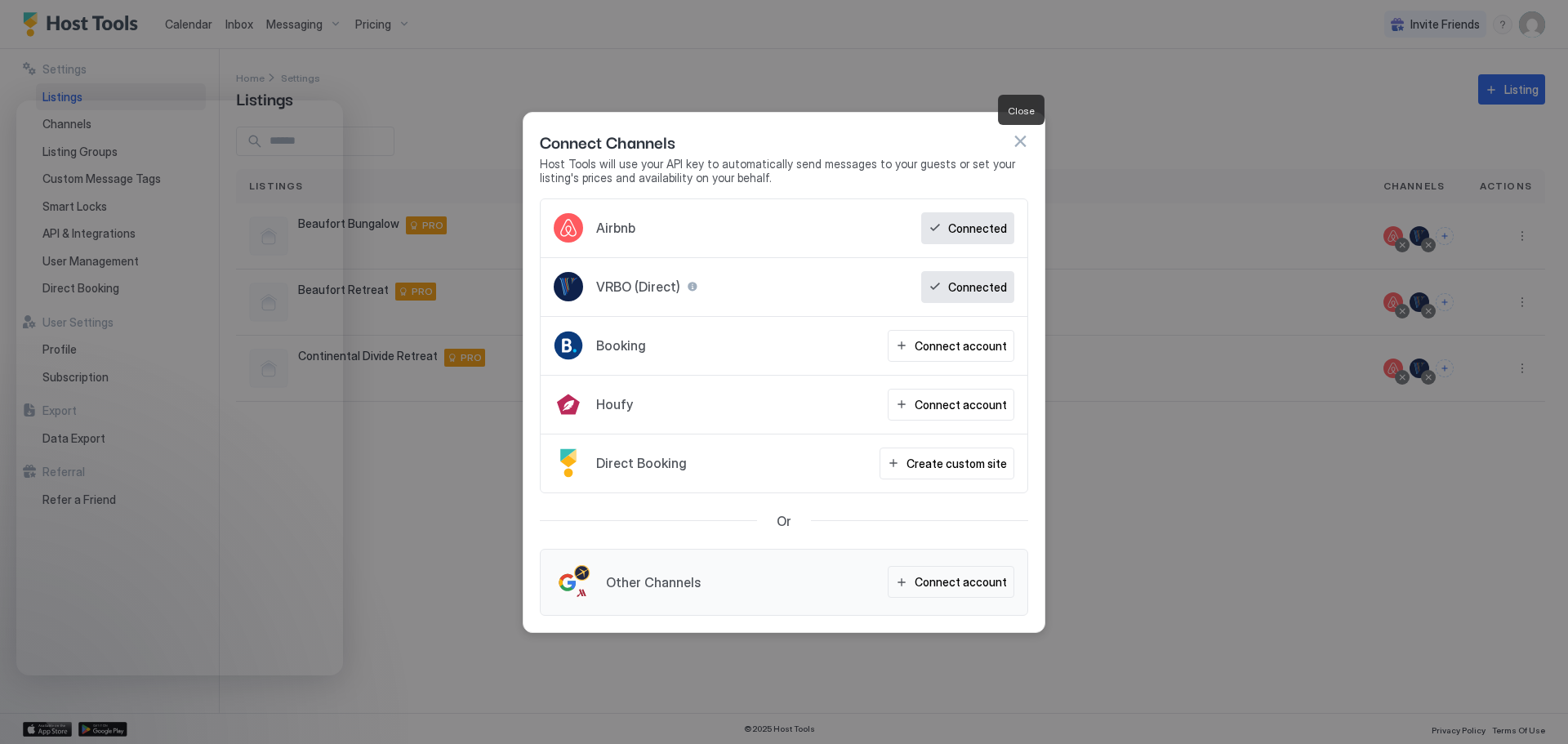
click at [1021, 144] on button "button" at bounding box center [1020, 141] width 16 height 16
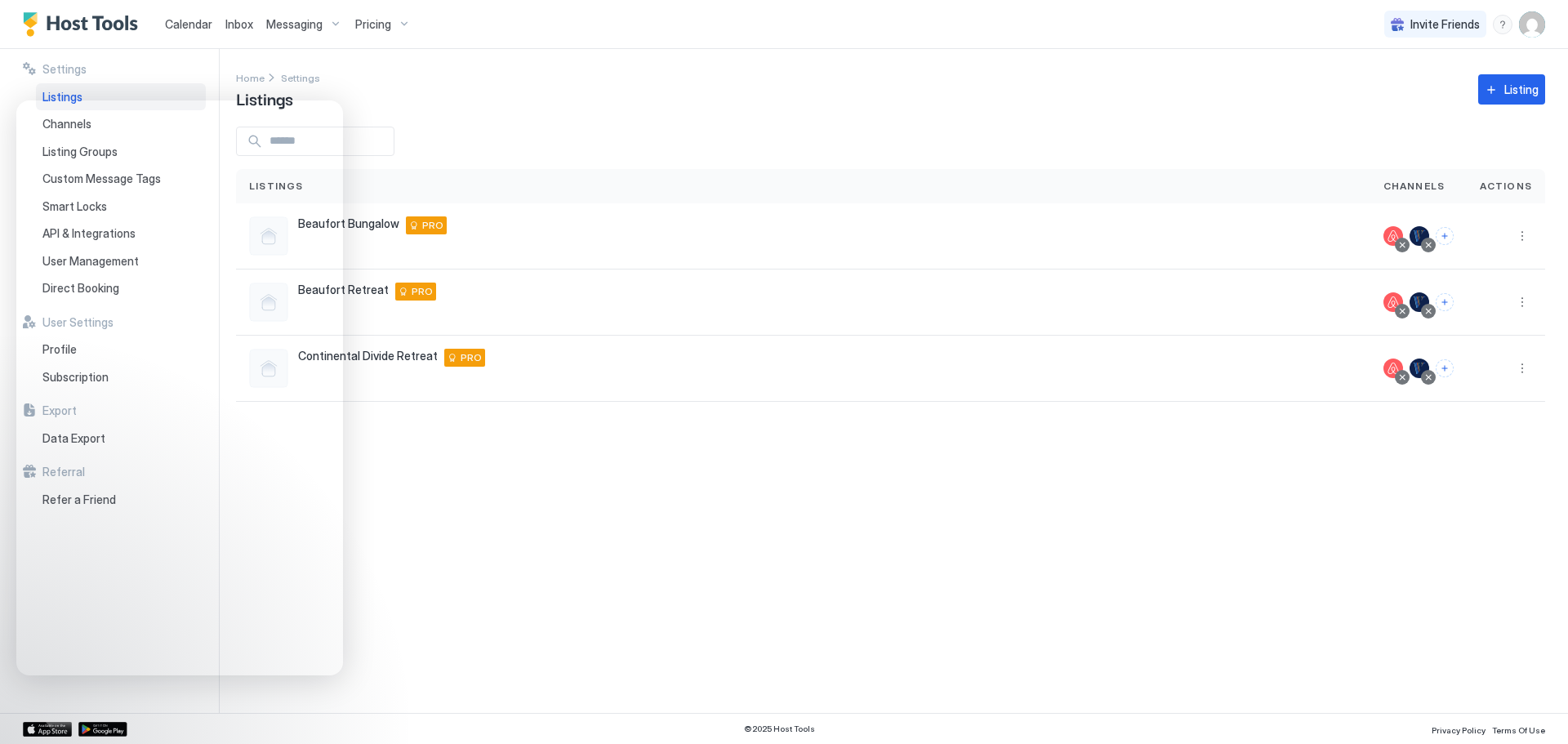
click at [1501, 19] on div "menu" at bounding box center [1503, 24] width 20 height 20
click at [1365, 47] on span "Help Center" at bounding box center [1362, 48] width 63 height 15
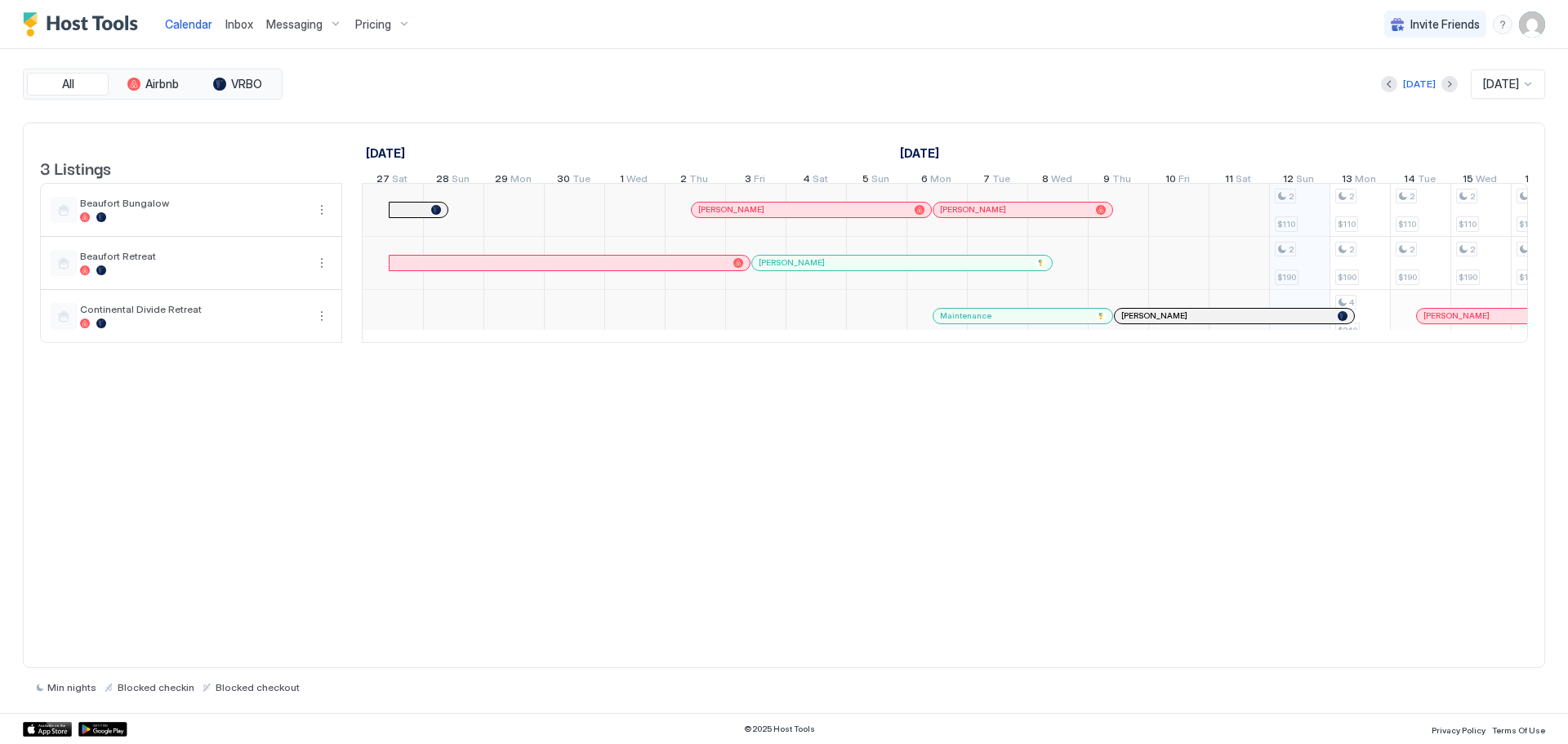
scroll to position [0, 907]
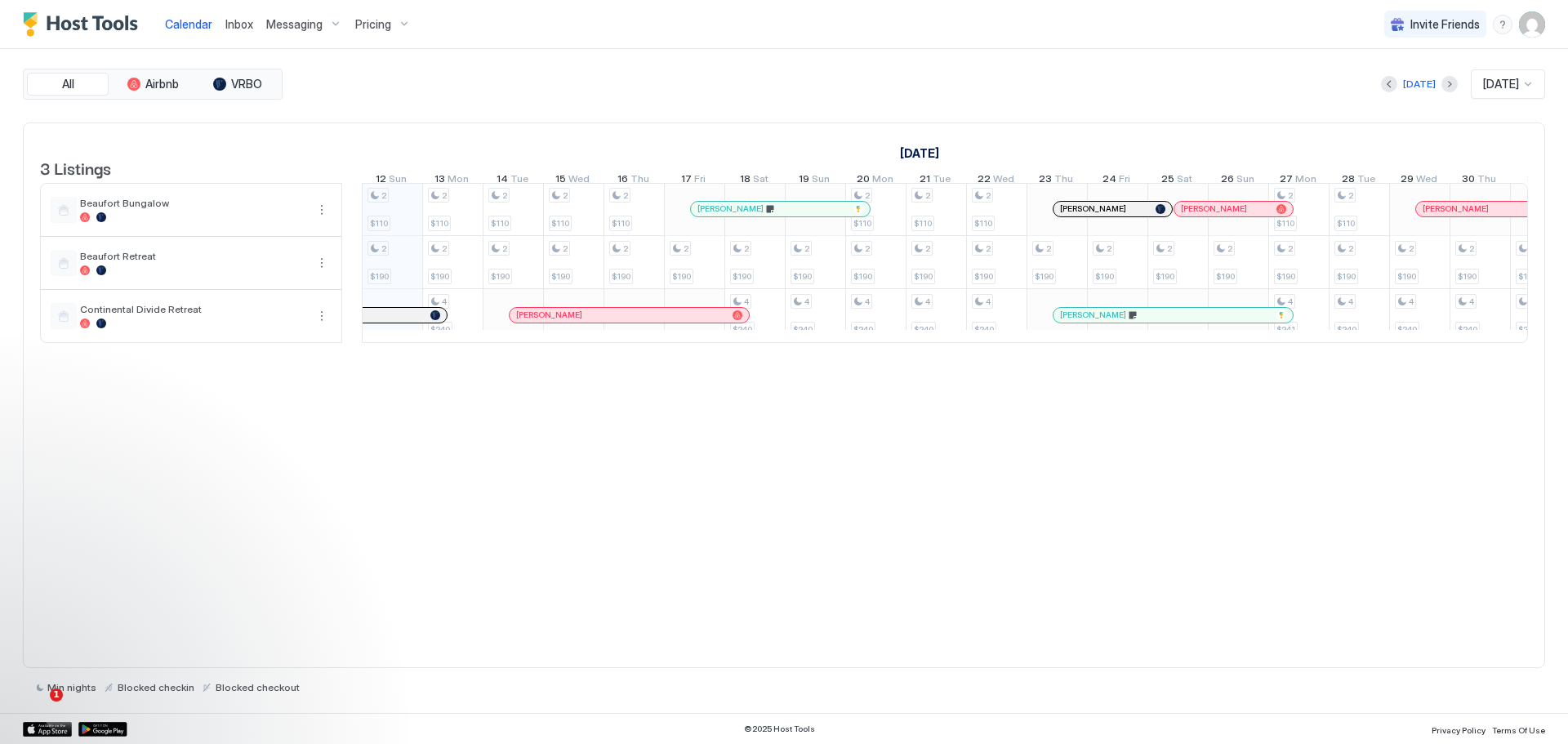
click at [1532, 20] on img "User profile" at bounding box center [1533, 24] width 26 height 26
click at [1378, 91] on span "Settings" at bounding box center [1385, 91] width 44 height 15
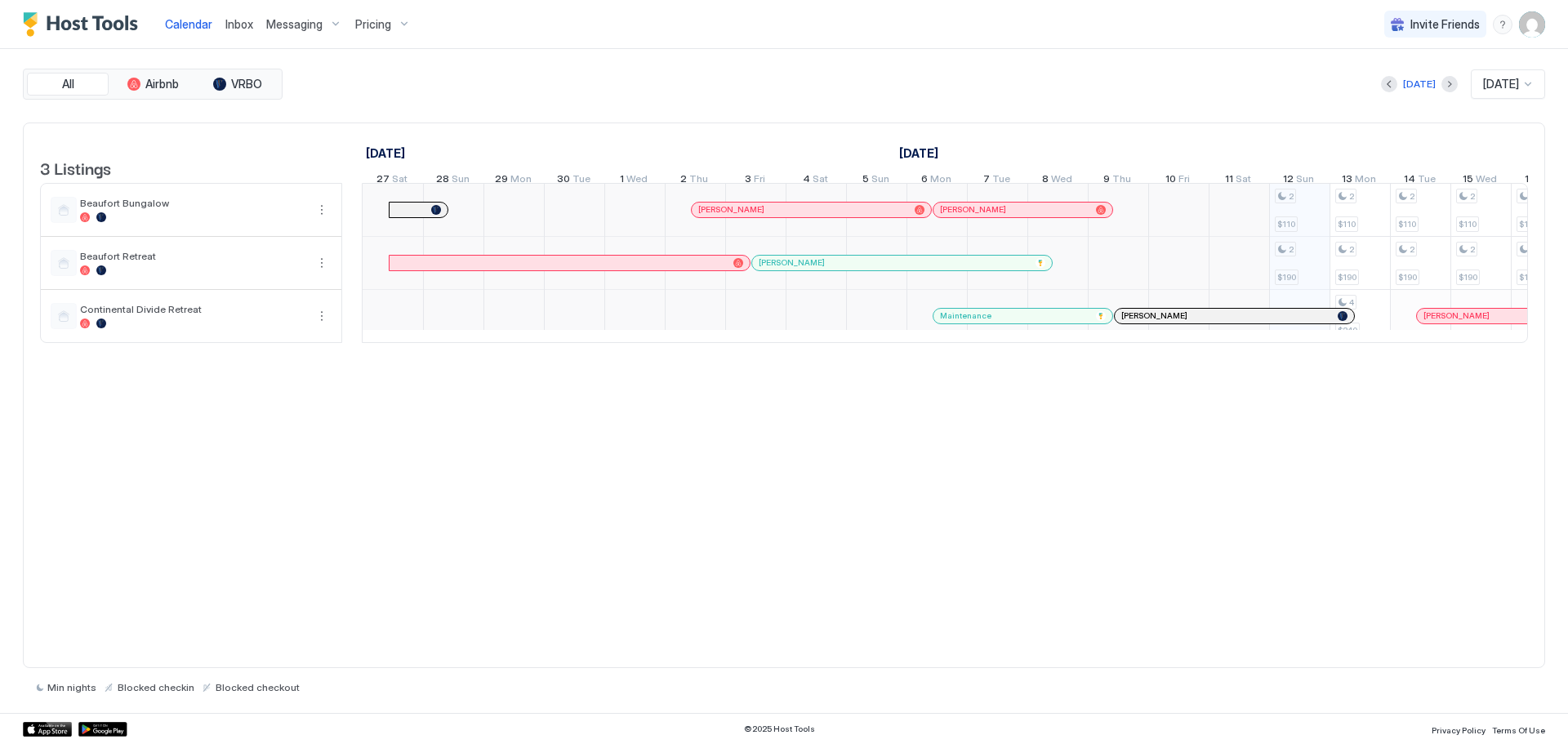
scroll to position [0, 907]
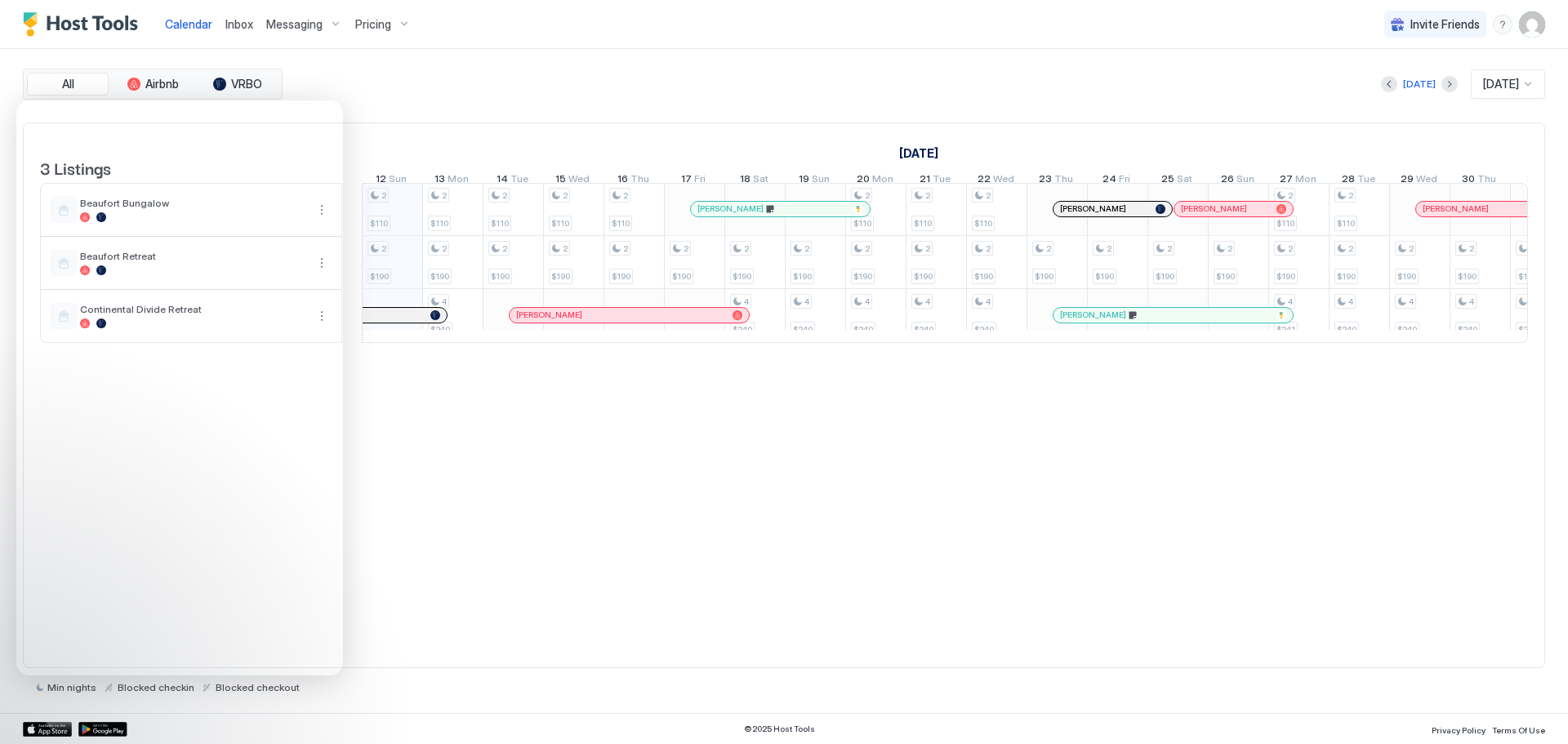
click at [1529, 21] on img "User profile" at bounding box center [1533, 24] width 26 height 26
click at [1388, 85] on span "Settings" at bounding box center [1385, 91] width 44 height 15
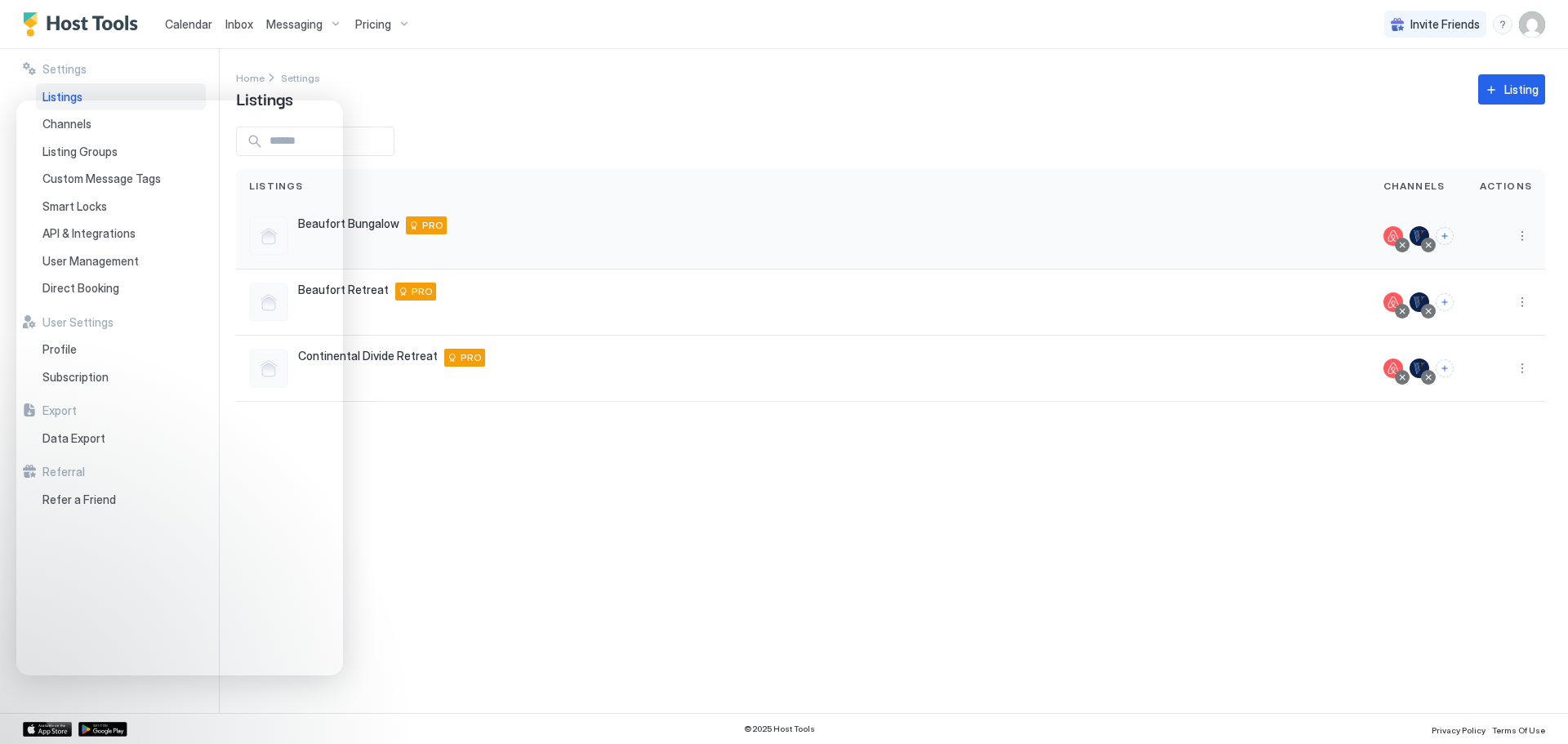
click at [1430, 244] on div at bounding box center [1428, 245] width 15 height 15
click at [1431, 246] on div at bounding box center [1428, 245] width 8 height 8
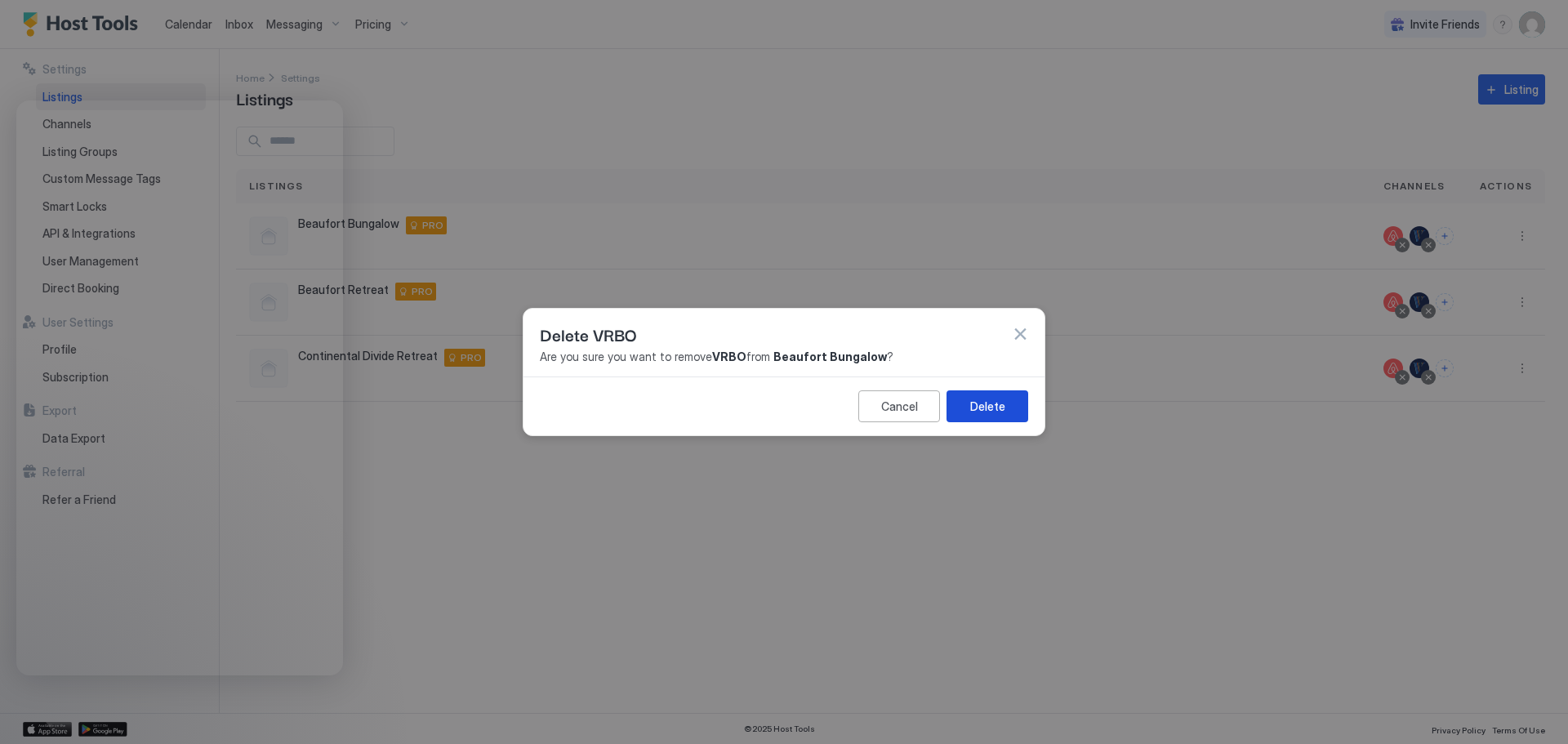
click at [980, 399] on div "Delete" at bounding box center [988, 407] width 35 height 17
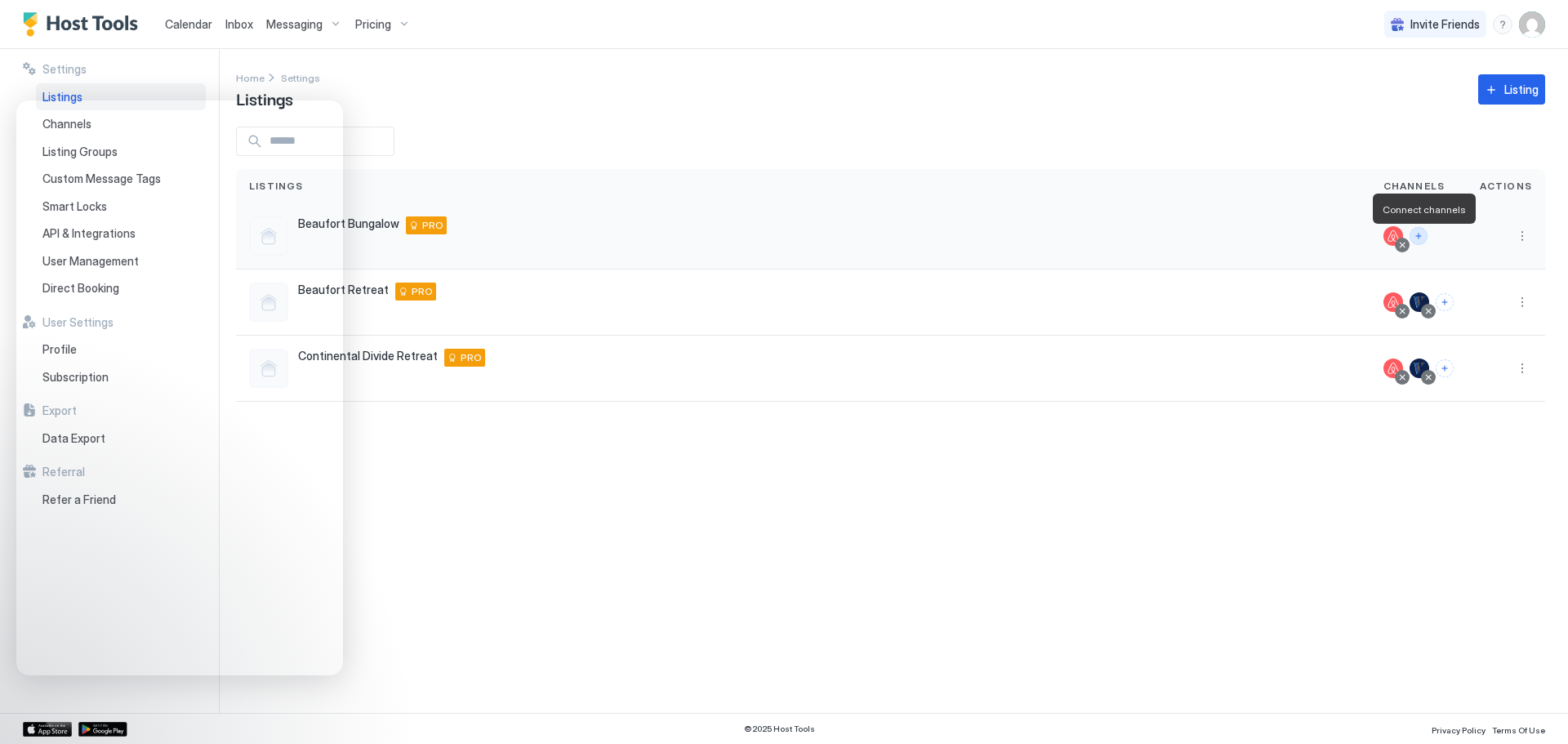
click at [1424, 240] on button "Connect channels" at bounding box center [1418, 236] width 18 height 18
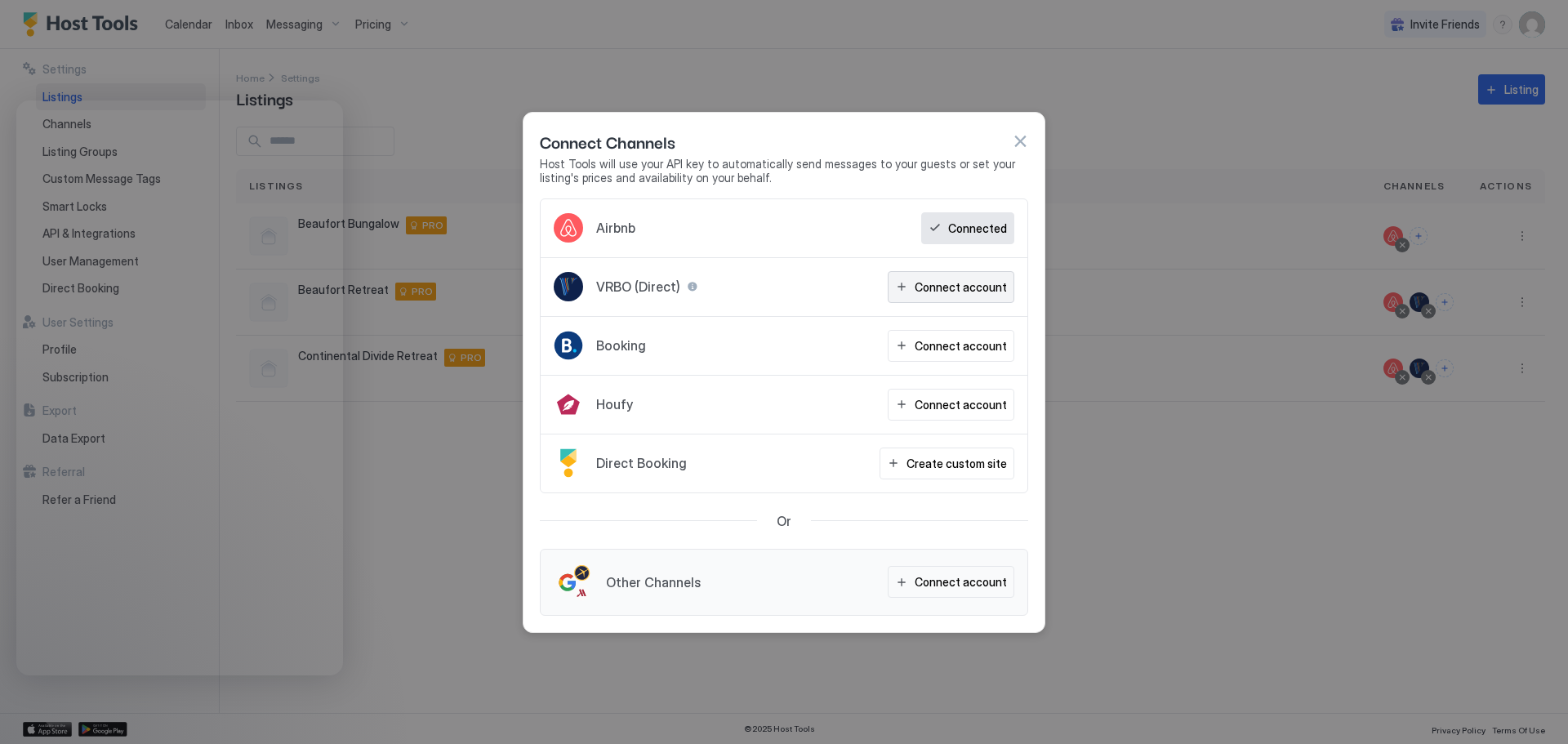
click at [936, 279] on div "Connect account" at bounding box center [961, 287] width 93 height 17
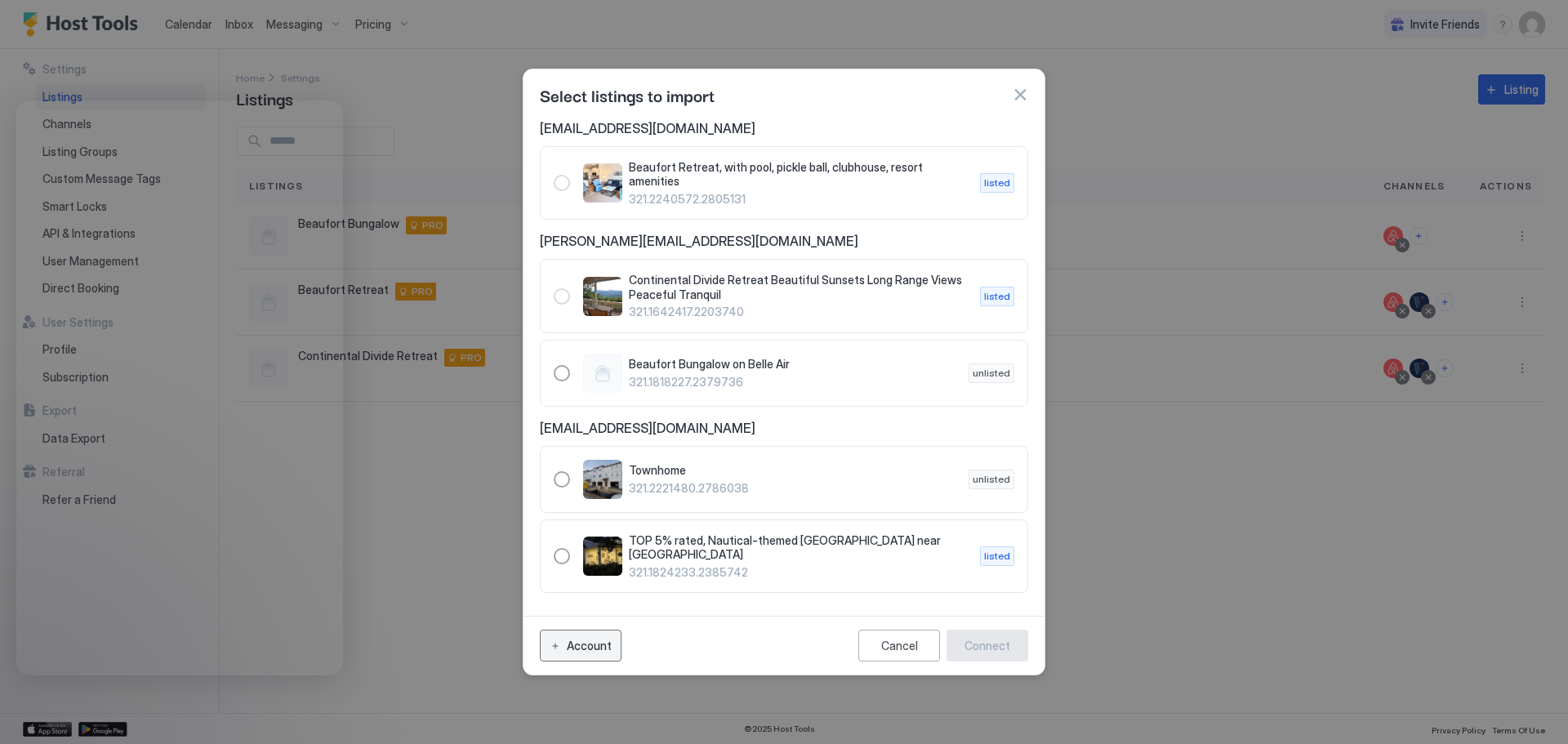
click at [581, 631] on button "Account" at bounding box center [580, 645] width 81 height 32
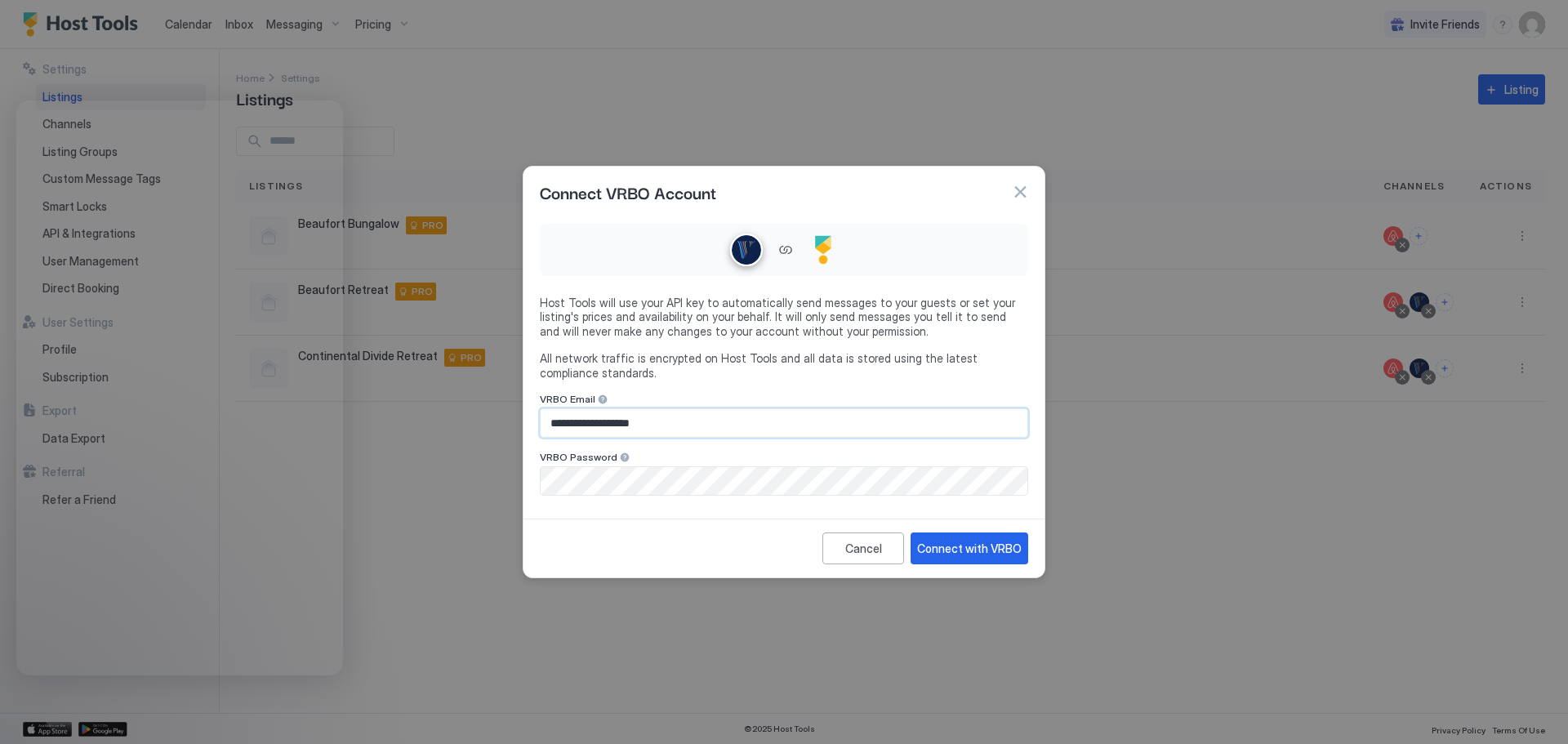
drag, startPoint x: 680, startPoint y: 422, endPoint x: 478, endPoint y: 439, distance: 202.7
click at [478, 439] on div "**********" at bounding box center [784, 372] width 1568 height 744
type input "**********"
click at [603, 544] on div "Cancel Connect with VRBO" at bounding box center [784, 548] width 522 height 59
click at [471, 502] on div "**********" at bounding box center [784, 372] width 1568 height 744
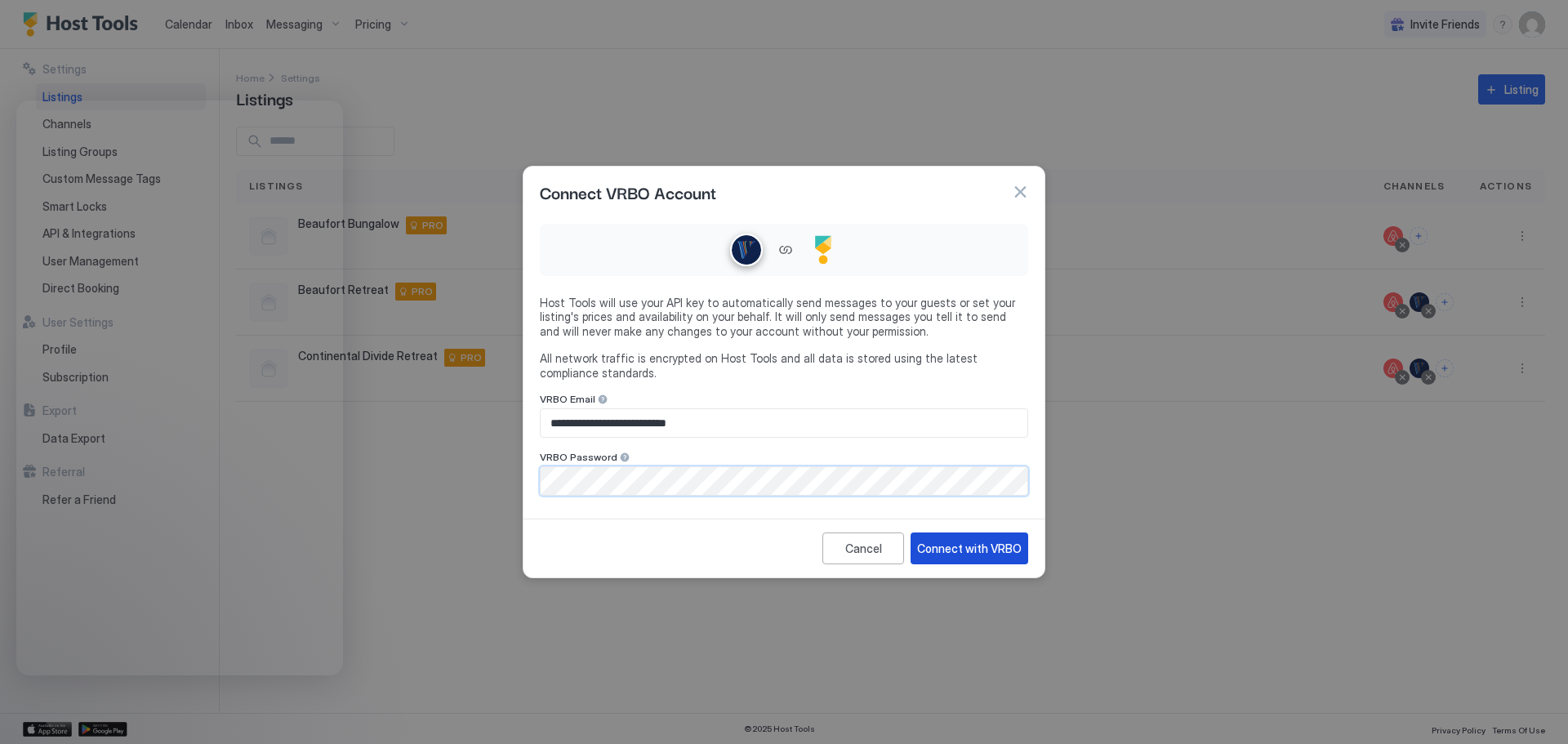
click at [950, 548] on div "Connect with VRBO" at bounding box center [970, 548] width 105 height 17
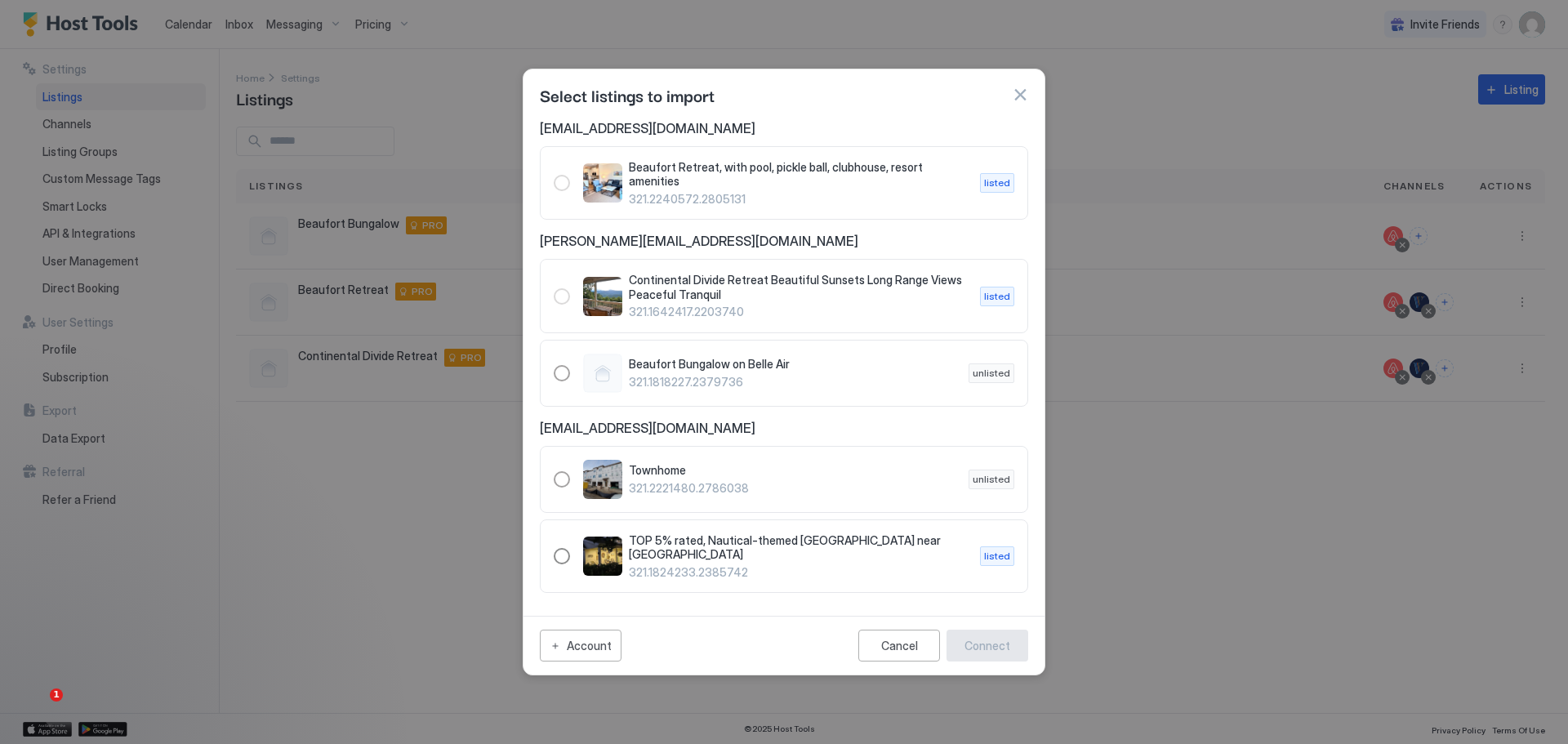
click at [565, 548] on div "321.1824233.2385742" at bounding box center [561, 556] width 16 height 16
click at [974, 638] on div "Connect" at bounding box center [987, 646] width 46 height 17
